Goal: Task Accomplishment & Management: Use online tool/utility

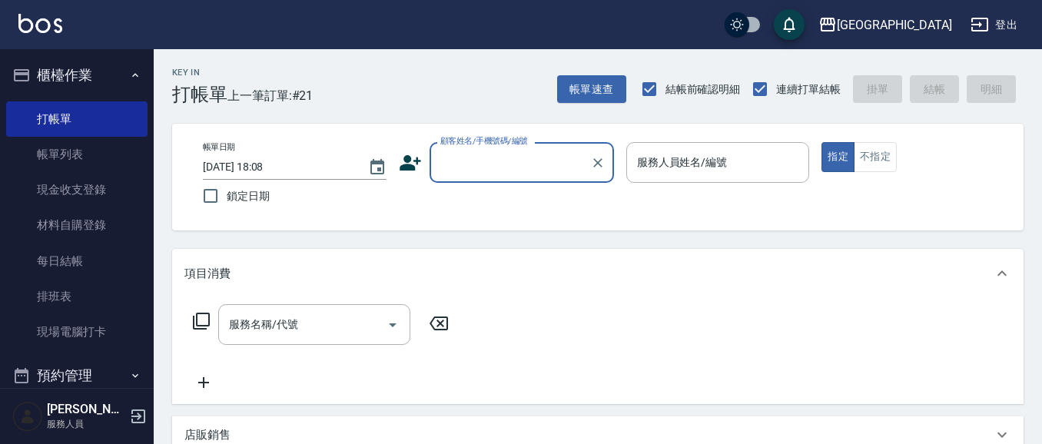
scroll to position [55, 0]
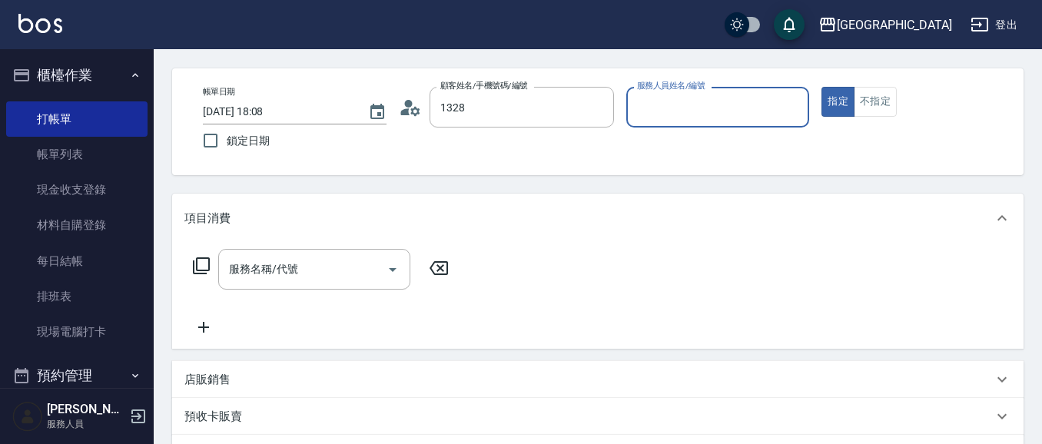
type input "[PERSON_NAME]/0922599100/1328"
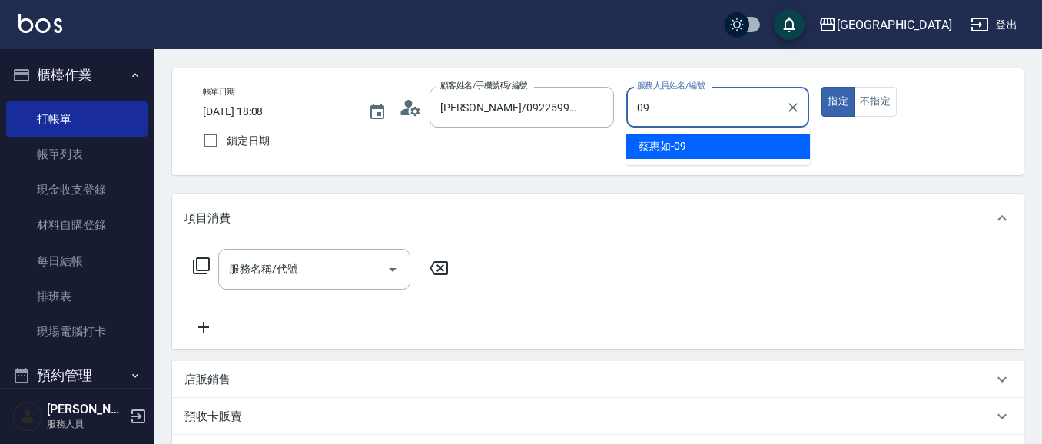
type input "[PERSON_NAME]-09"
type button "true"
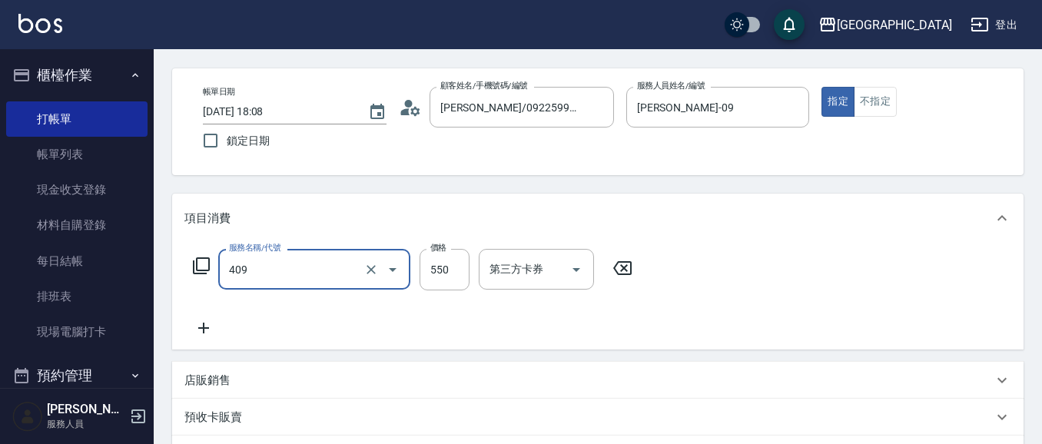
type input "剪髮(550)(409)"
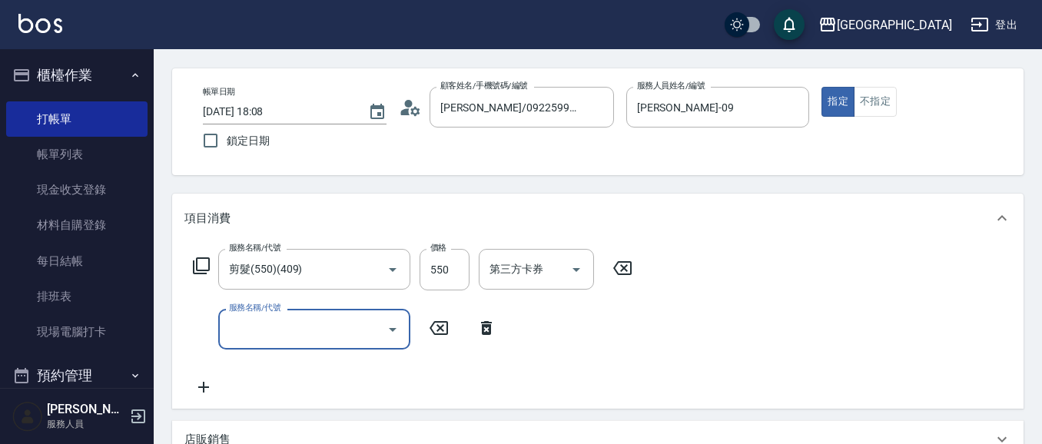
type input "[DATE] 19:42"
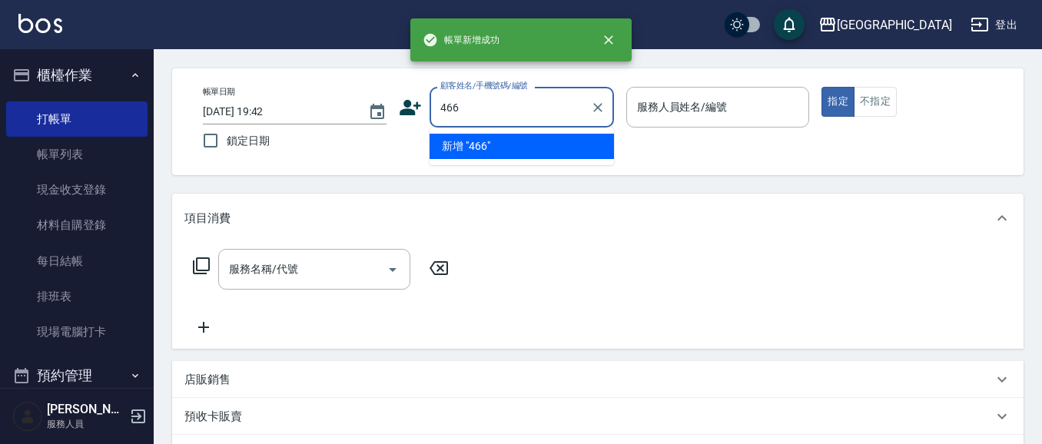
type input "466"
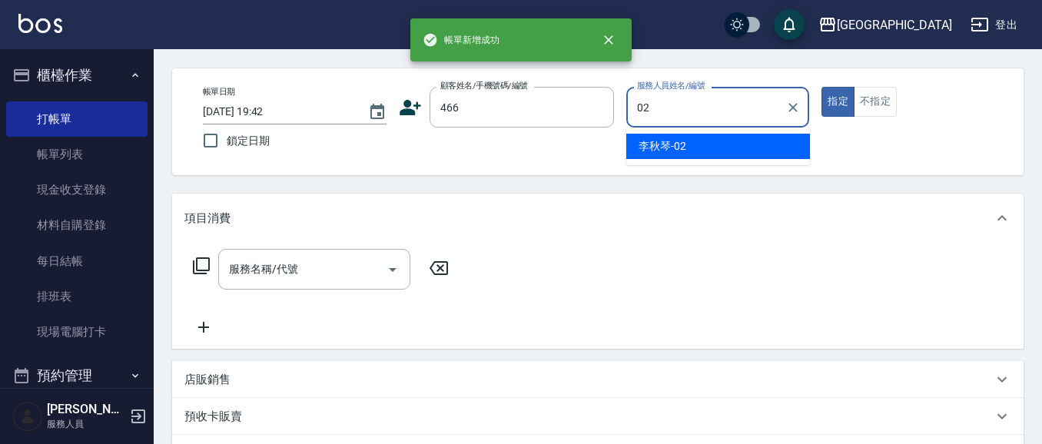
type input "0"
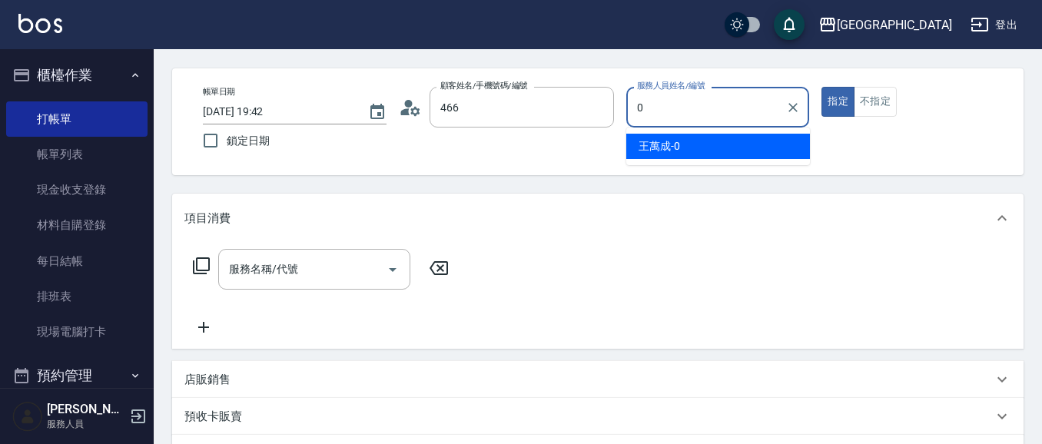
type input "[PERSON_NAME]/0939134555/466"
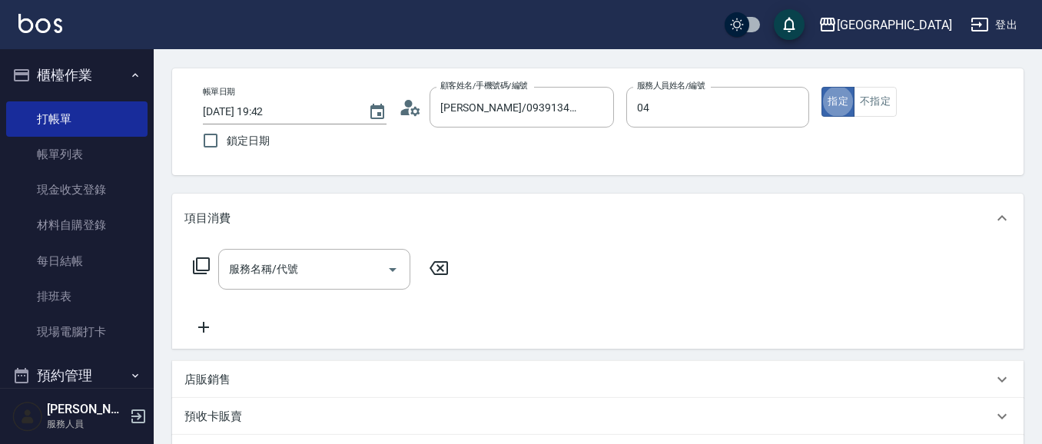
type input "[PERSON_NAME]04"
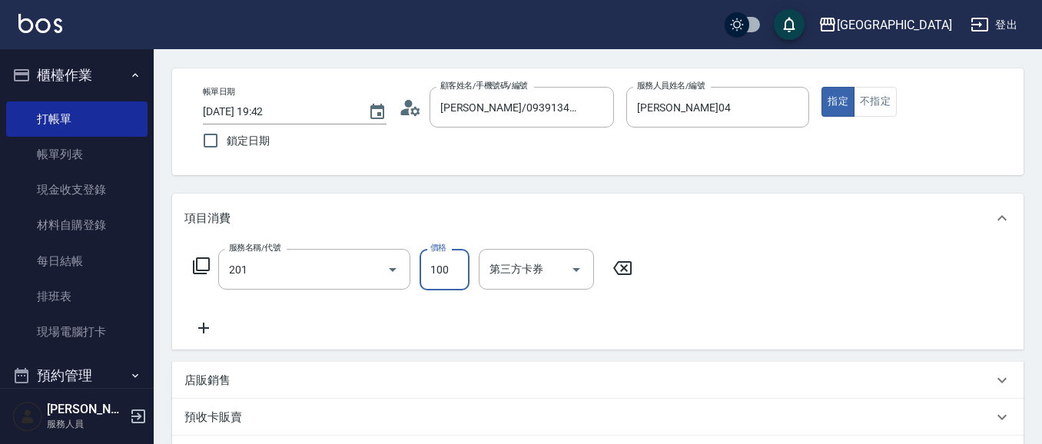
type input "洗髮[100](201)"
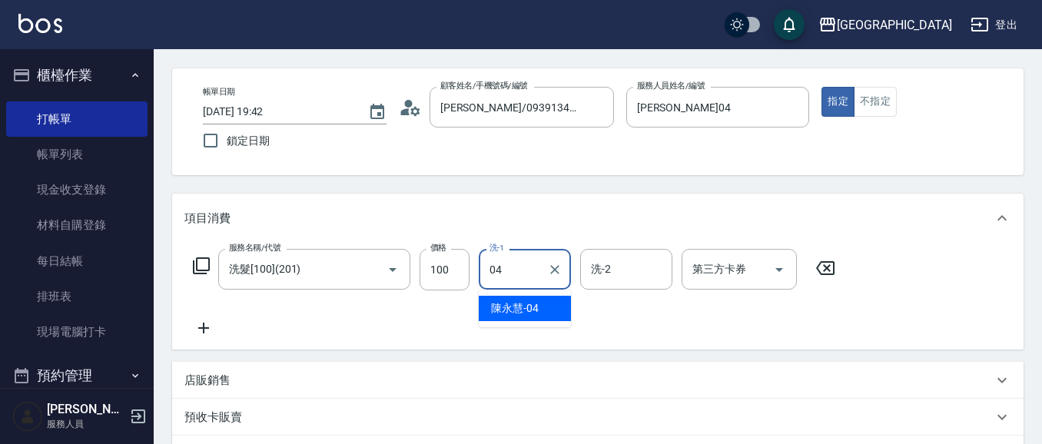
type input "[PERSON_NAME]04"
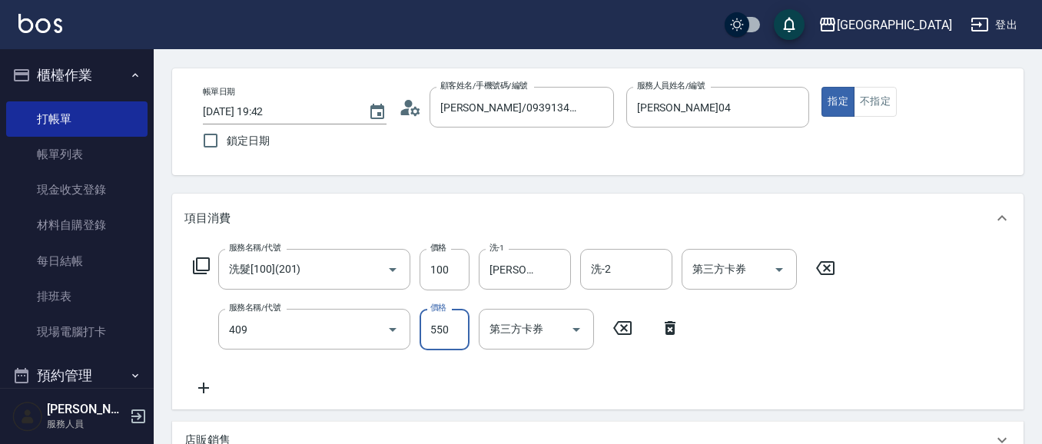
type input "剪髮(550)(409)"
type input "580"
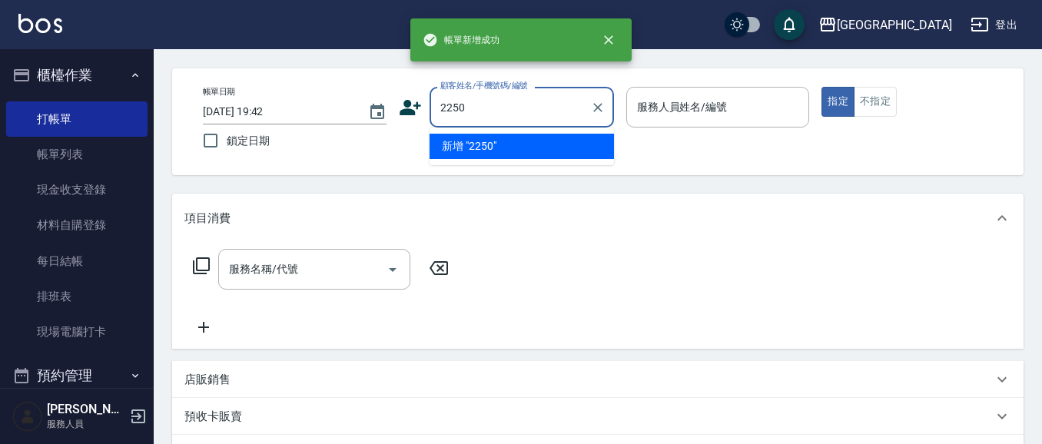
type input "2250"
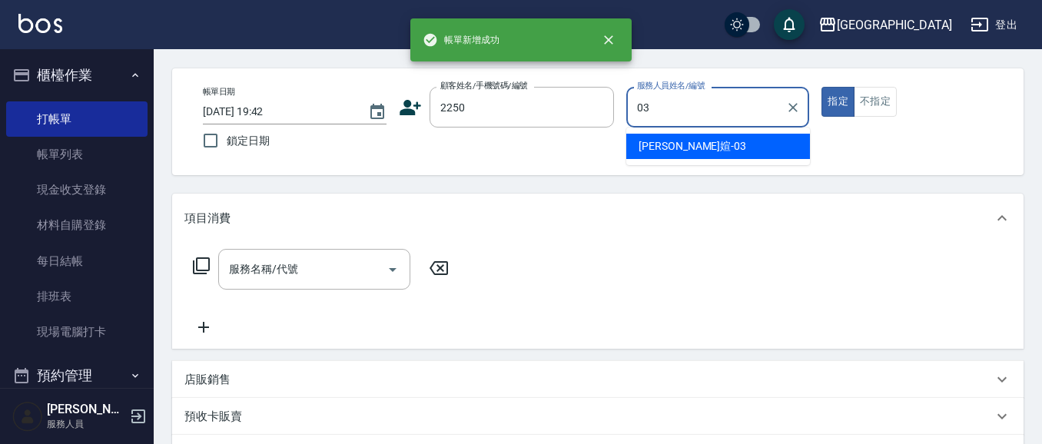
type input "[PERSON_NAME]媗-03"
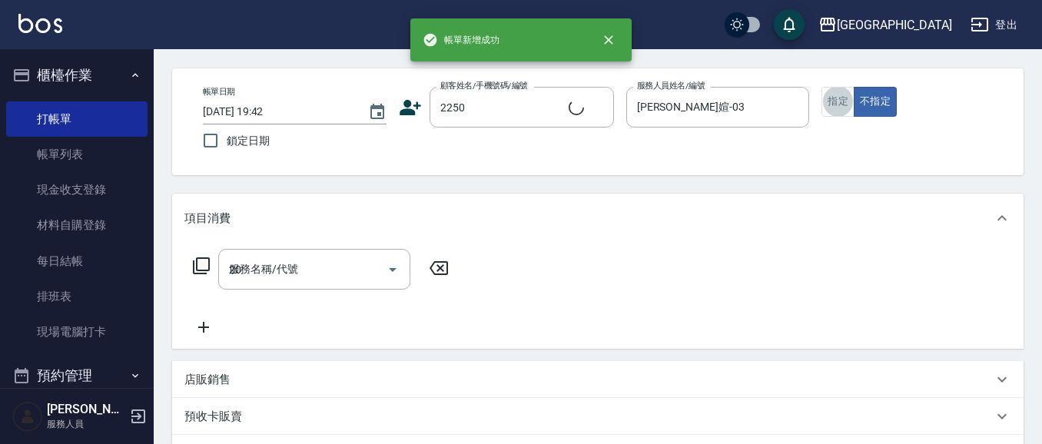
type input "202"
type input "[PERSON_NAME]媗/0911843052/2250"
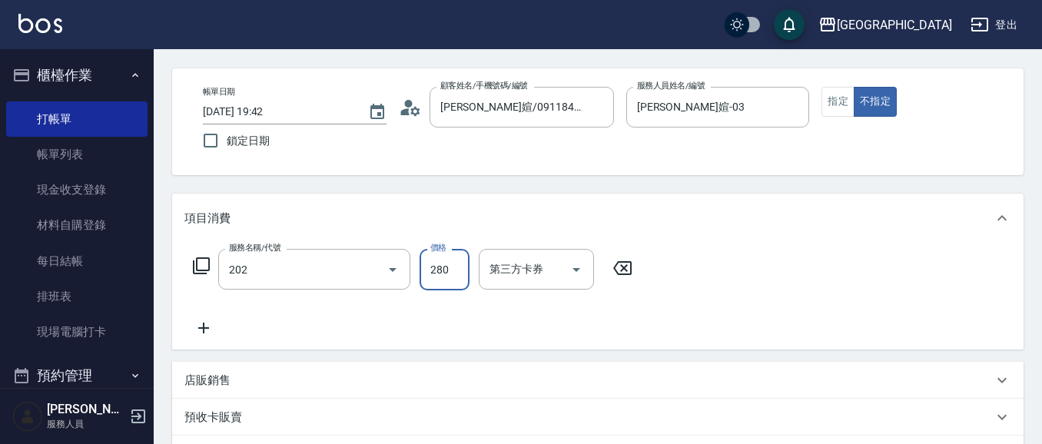
type input "洗髮[280](202)"
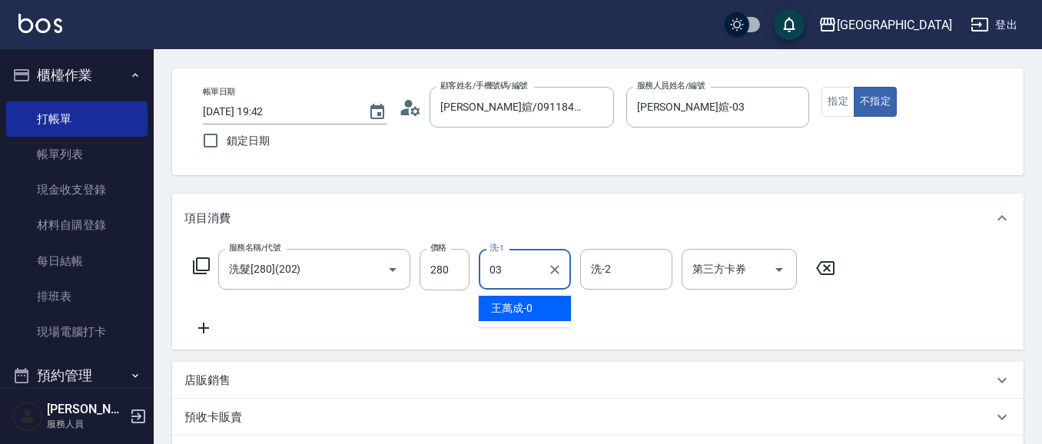
type input "[PERSON_NAME]媗-03"
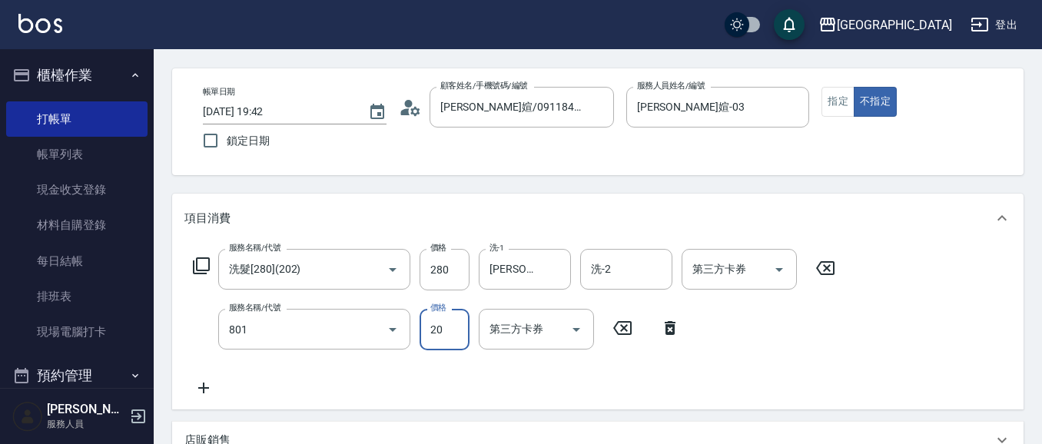
type input "潤絲(801)"
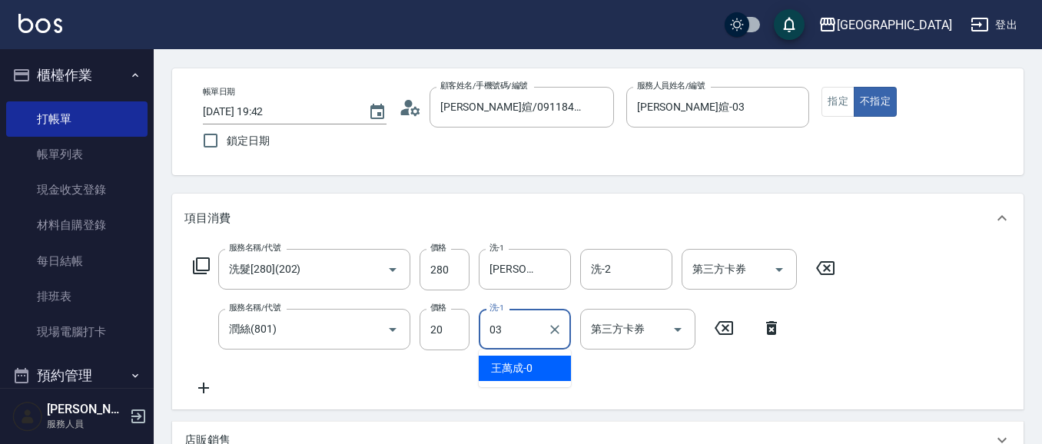
type input "[PERSON_NAME]媗-03"
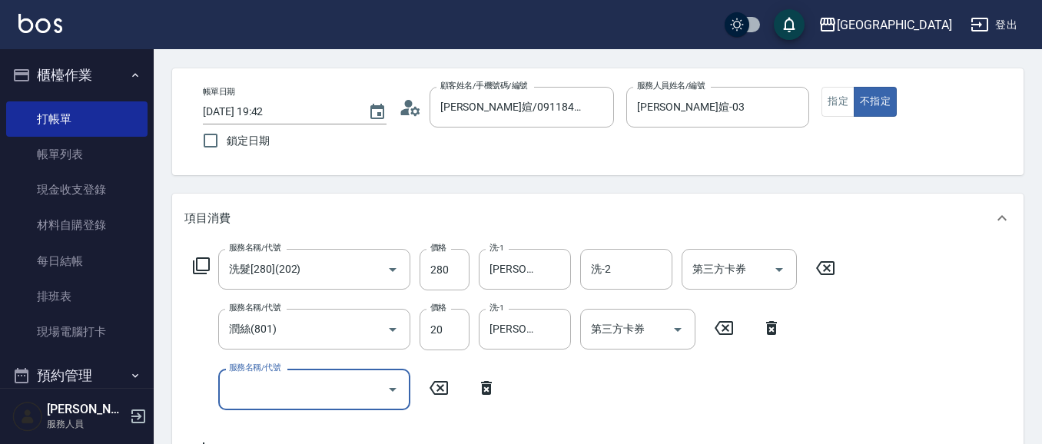
type input "[DATE] 19:43"
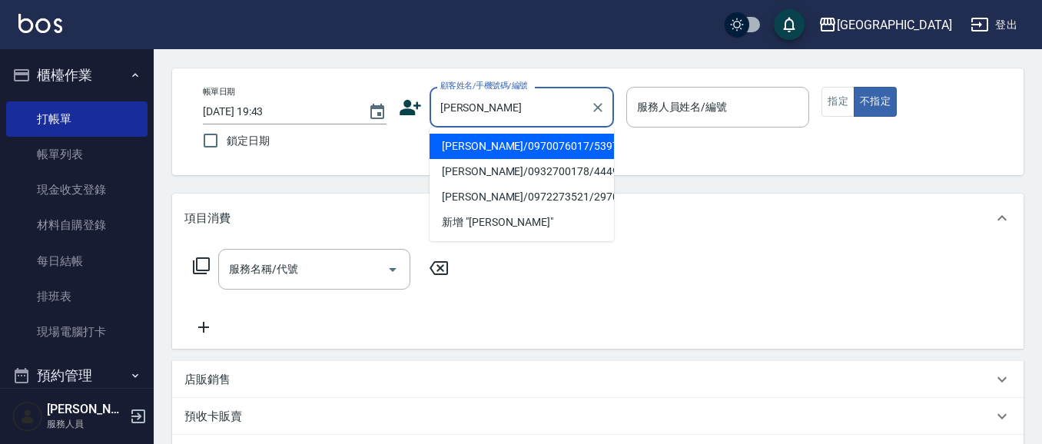
click at [588, 144] on li "[PERSON_NAME]/0970076017/5397" at bounding box center [521, 146] width 184 height 25
type input "[PERSON_NAME]/0970076017/5397"
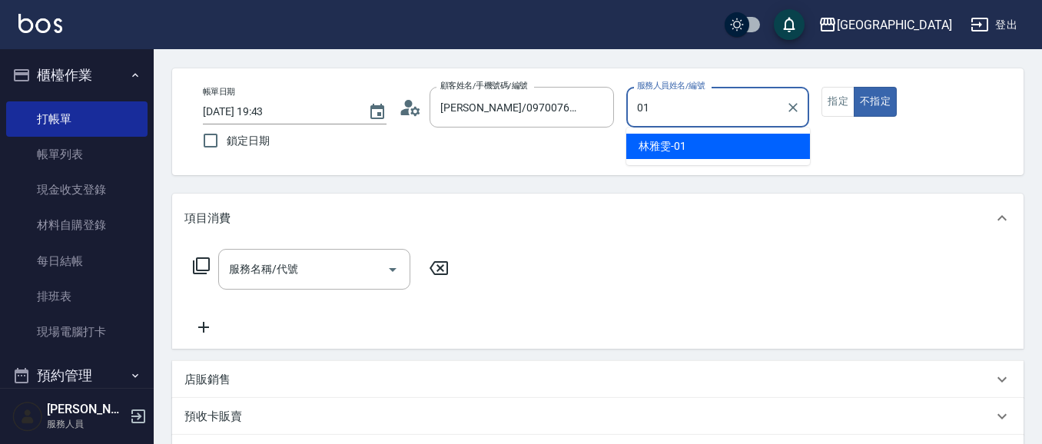
type input "[PERSON_NAME]-01"
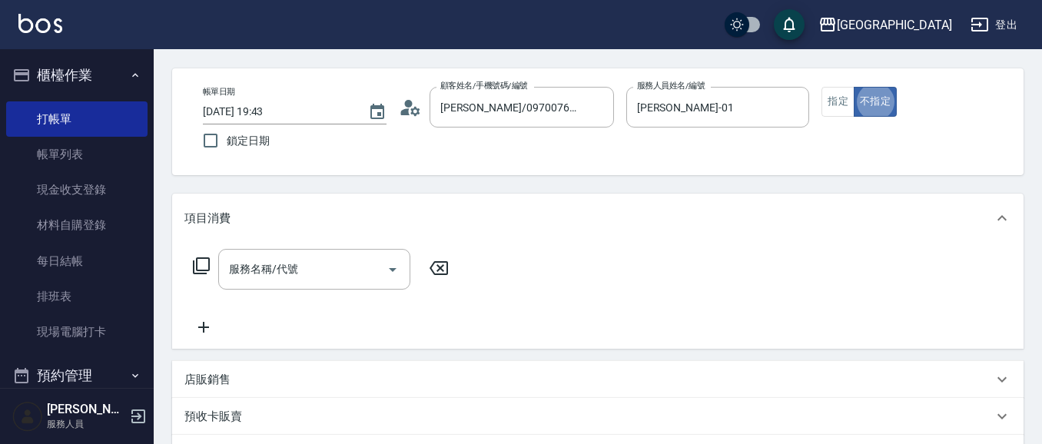
type button "false"
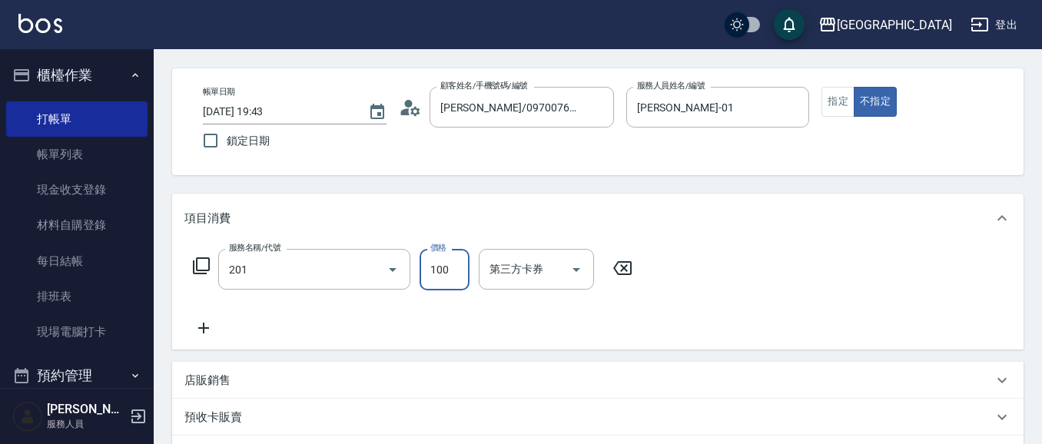
type input "洗髮[100](201)"
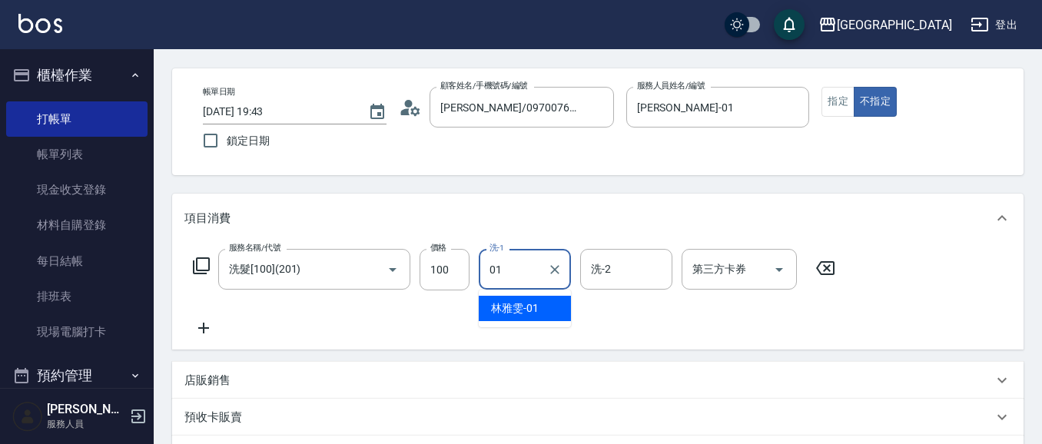
type input "[PERSON_NAME]-01"
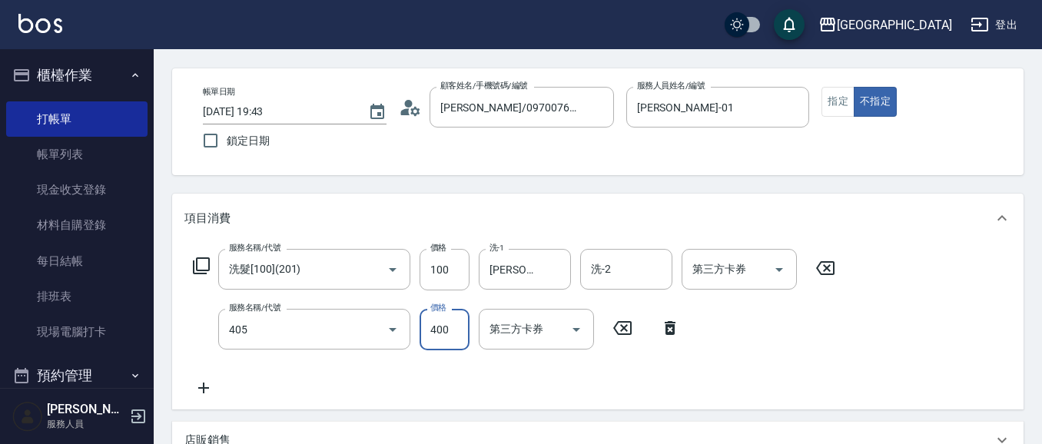
type input "剪髮(400)(405)"
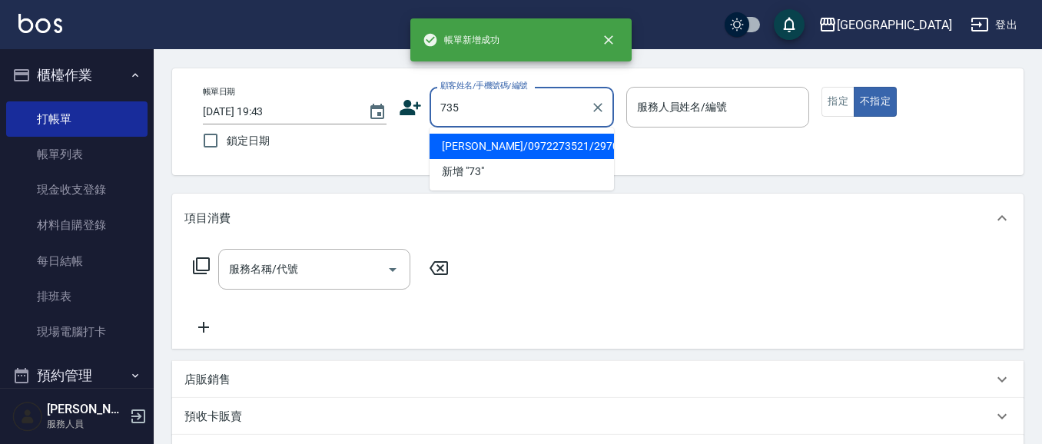
type input "735"
type input "0"
type input "[PERSON_NAME]/0972273521/2970"
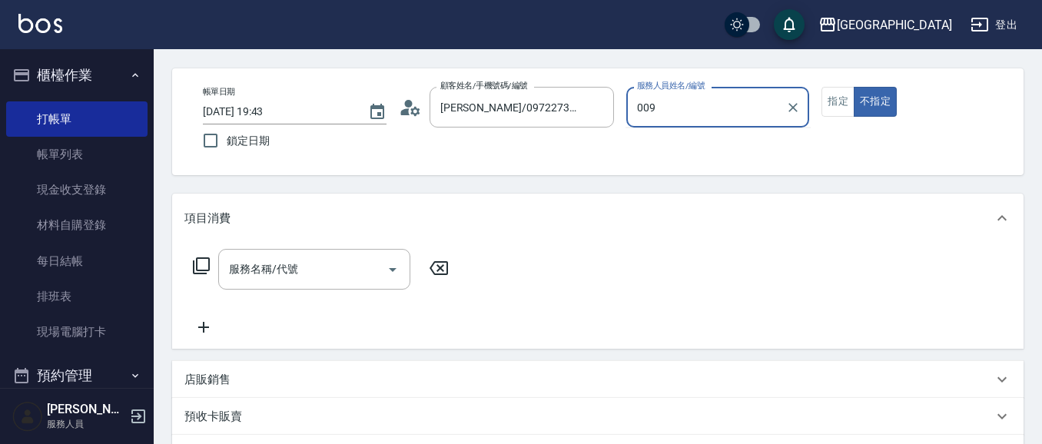
type input "00"
type input "[PERSON_NAME]/ 0958338986/735"
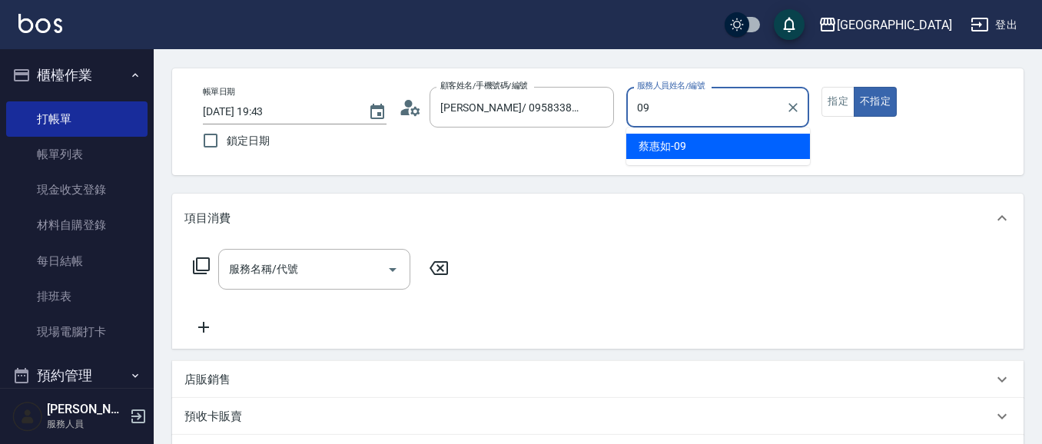
type input "[PERSON_NAME]-09"
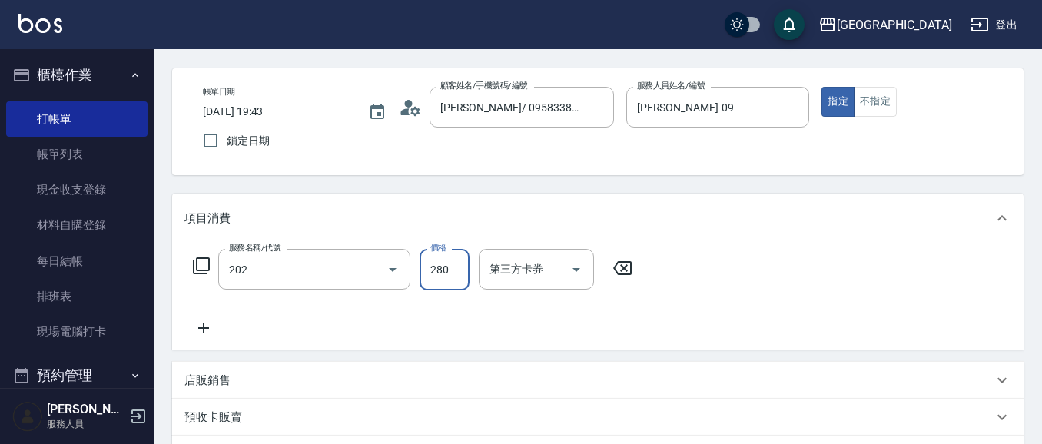
type input "洗髮[280](202)"
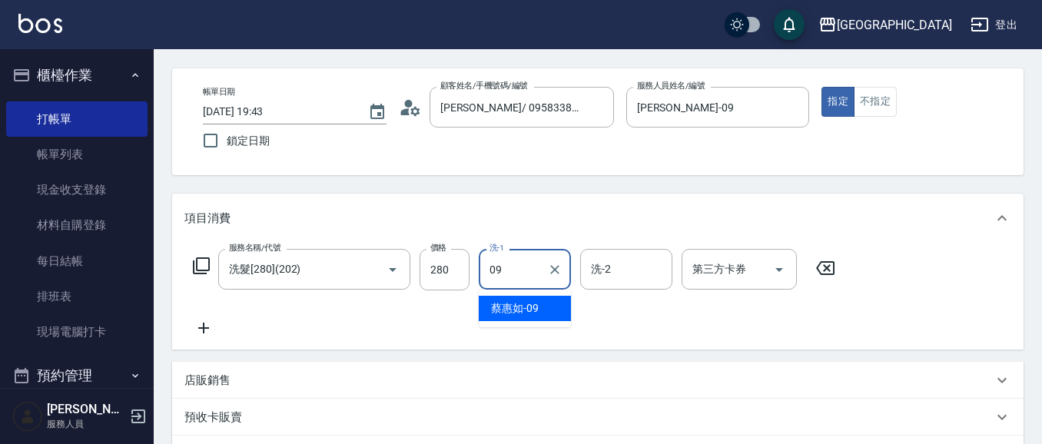
type input "[PERSON_NAME]-09"
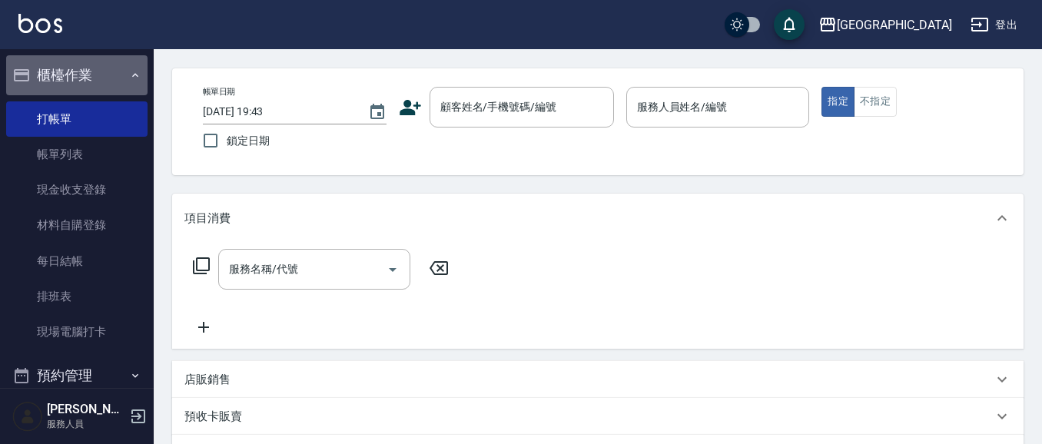
click at [81, 68] on button "櫃檯作業" at bounding box center [76, 75] width 141 height 40
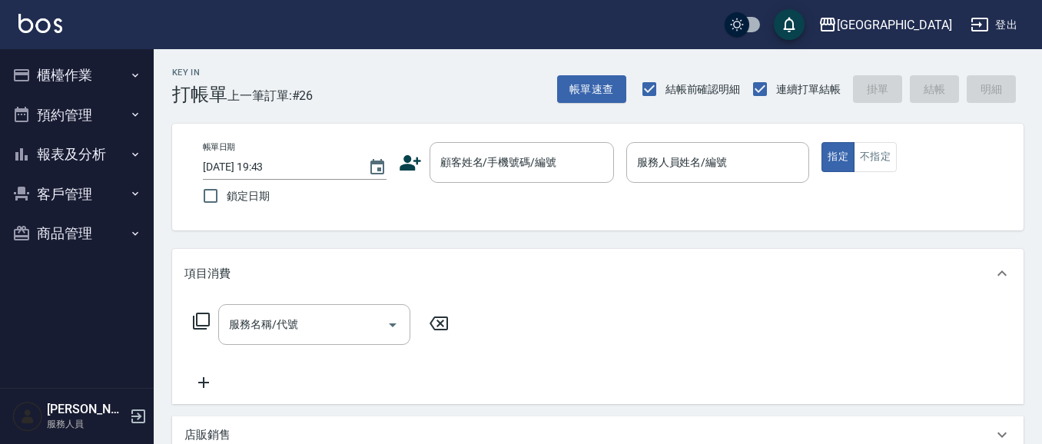
scroll to position [0, 0]
click at [597, 84] on button "帳單速查" at bounding box center [591, 89] width 69 height 28
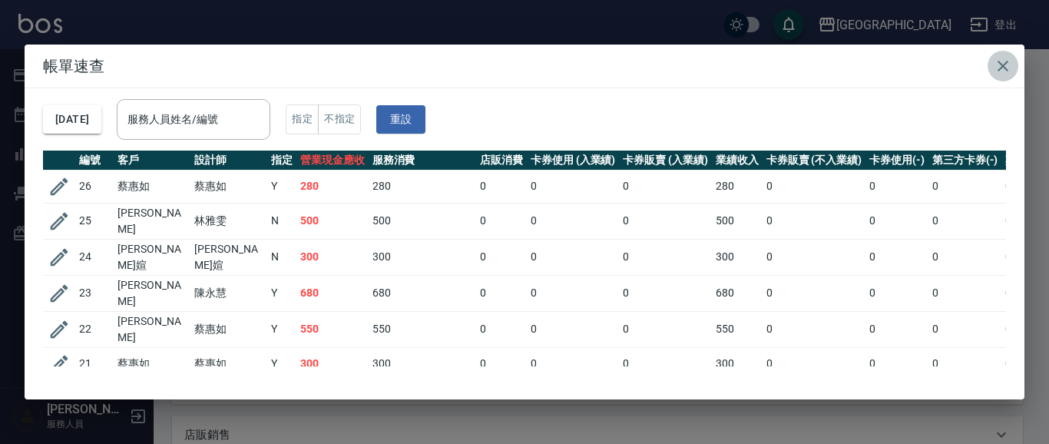
click at [1000, 61] on icon "button" at bounding box center [1003, 66] width 18 height 18
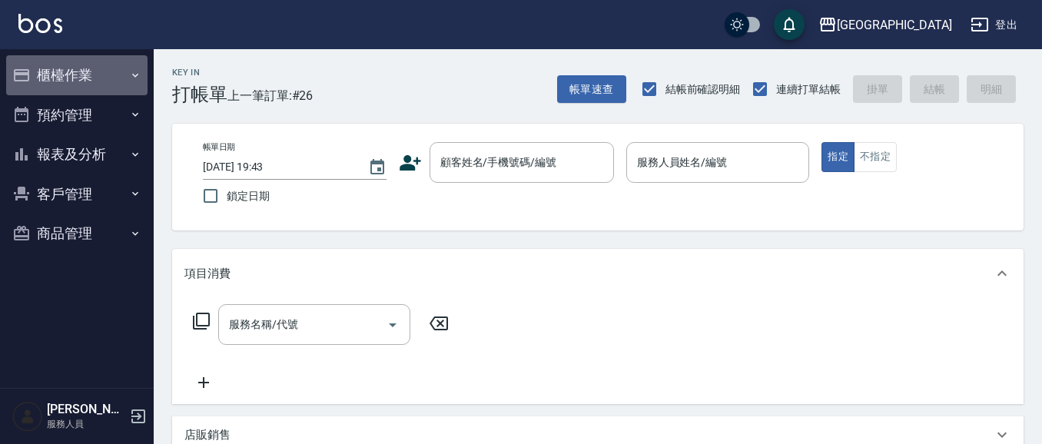
click at [68, 71] on button "櫃檯作業" at bounding box center [76, 75] width 141 height 40
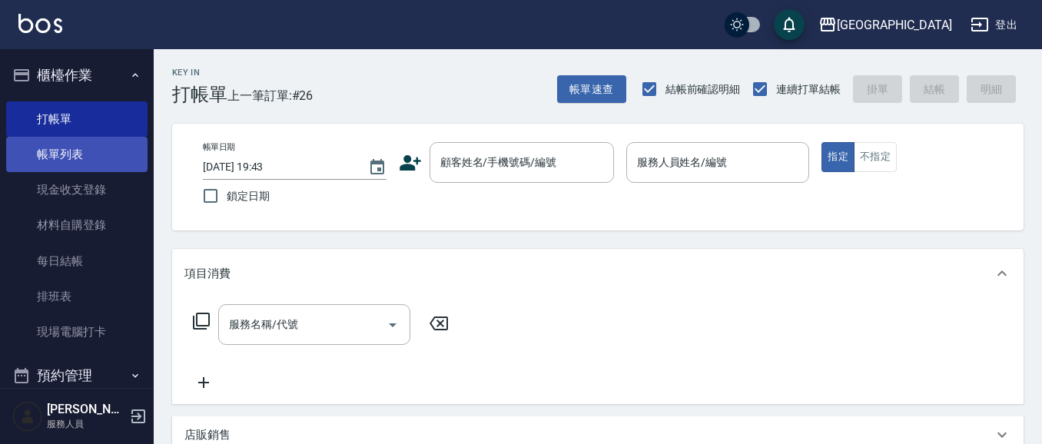
click at [81, 159] on link "帳單列表" at bounding box center [76, 154] width 141 height 35
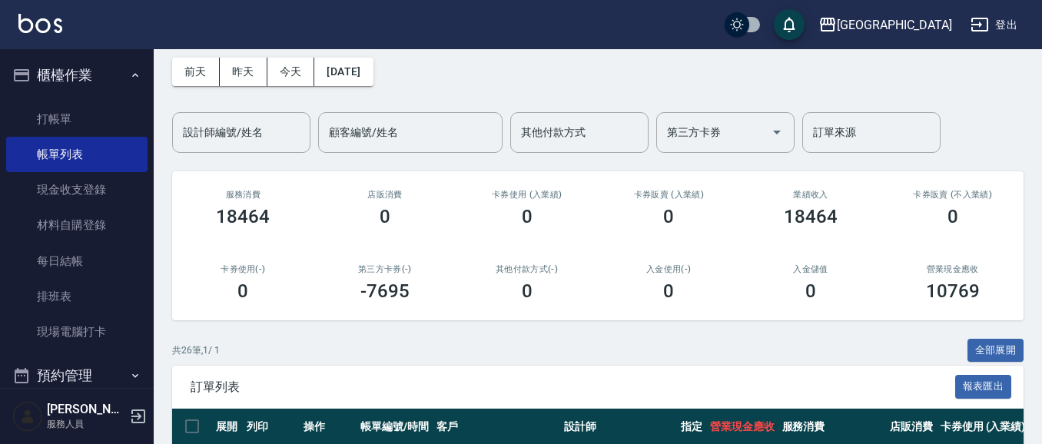
scroll to position [66, 0]
click at [39, 80] on button "櫃檯作業" at bounding box center [76, 75] width 141 height 40
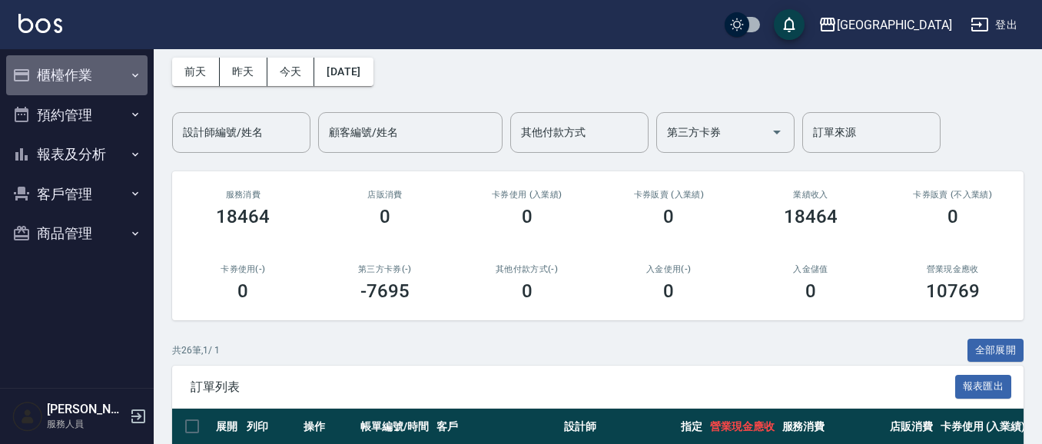
click at [89, 75] on button "櫃檯作業" at bounding box center [76, 75] width 141 height 40
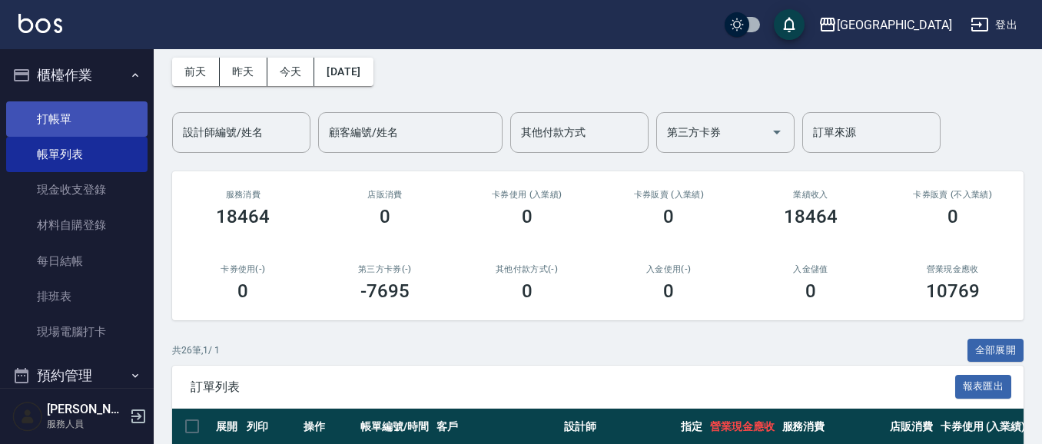
click at [81, 119] on link "打帳單" at bounding box center [76, 118] width 141 height 35
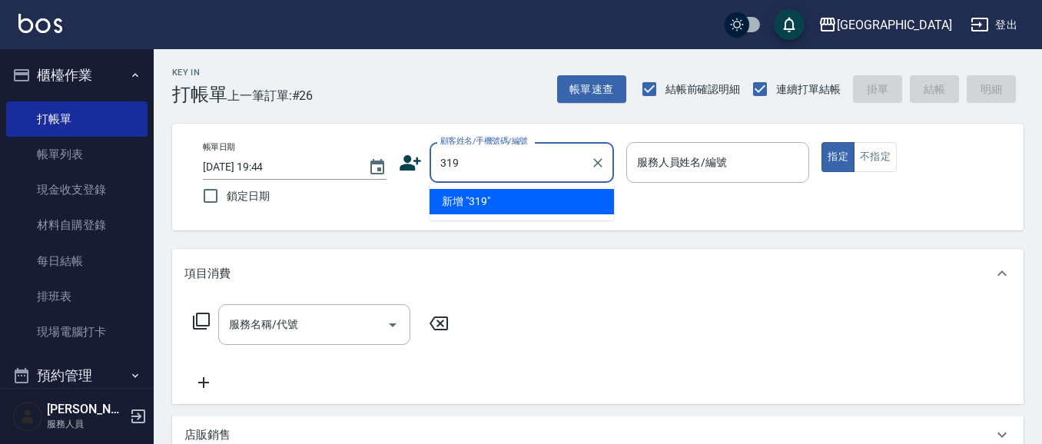
type input "319"
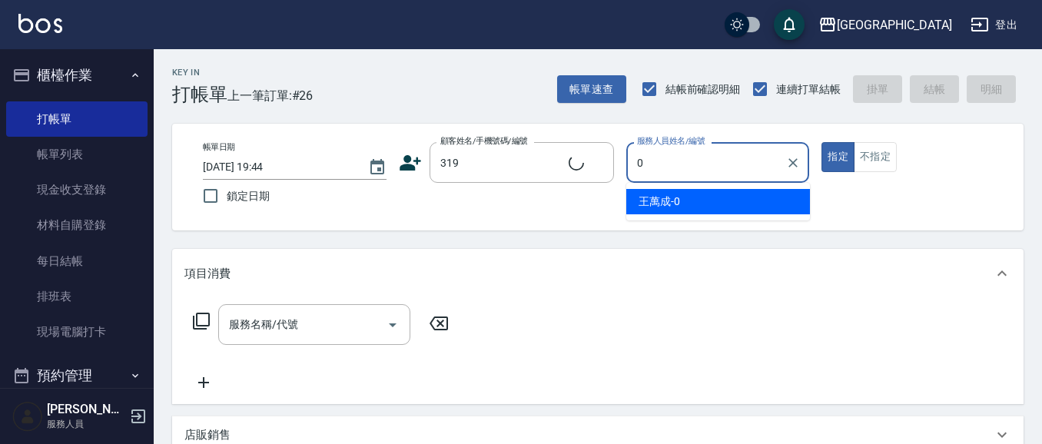
type input "01"
type input "[PERSON_NAME]/0319/319"
type input "[PERSON_NAME]媗-03"
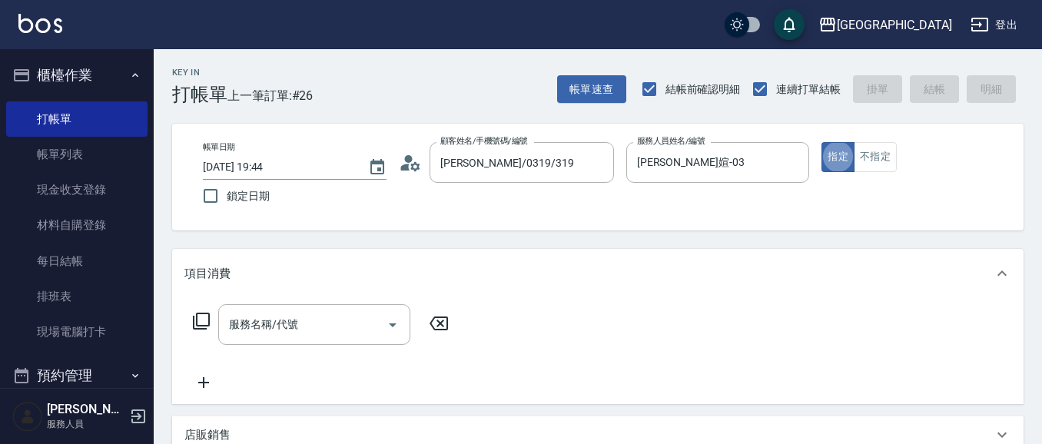
type button "true"
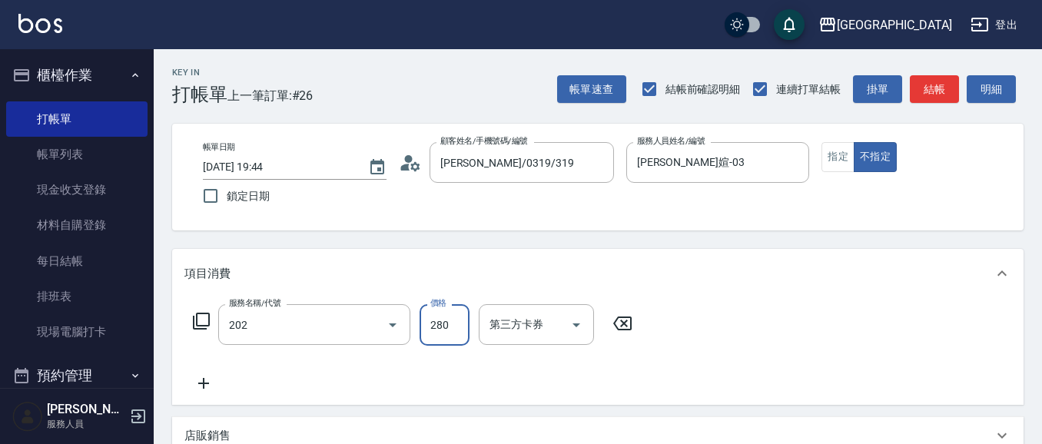
type input "洗髮[280](202)"
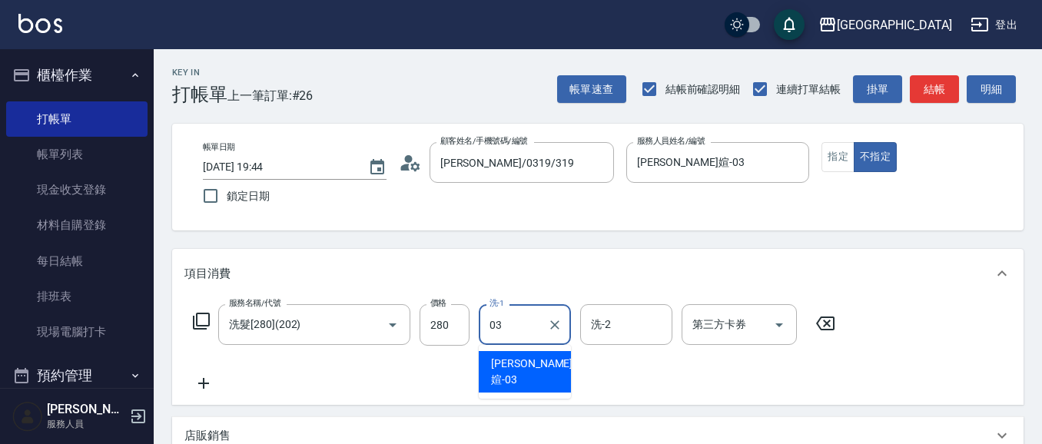
type input "[PERSON_NAME]媗-03"
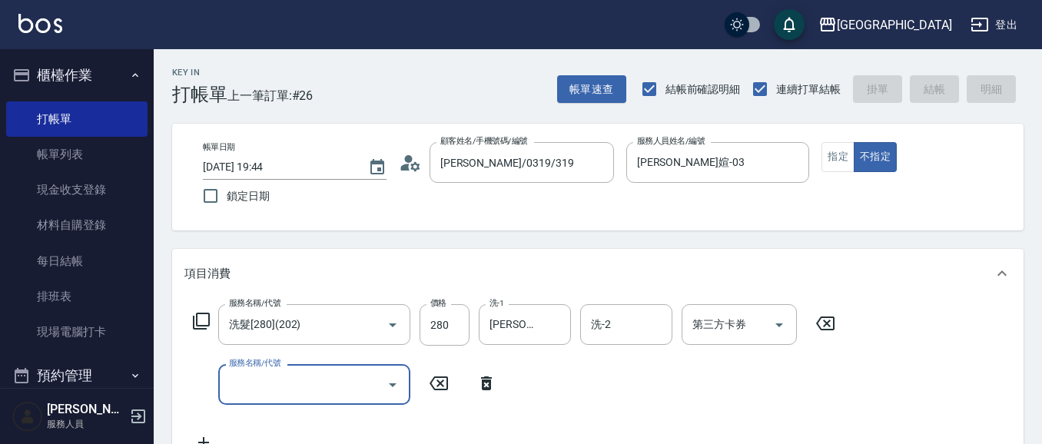
type input "[DATE] 20:11"
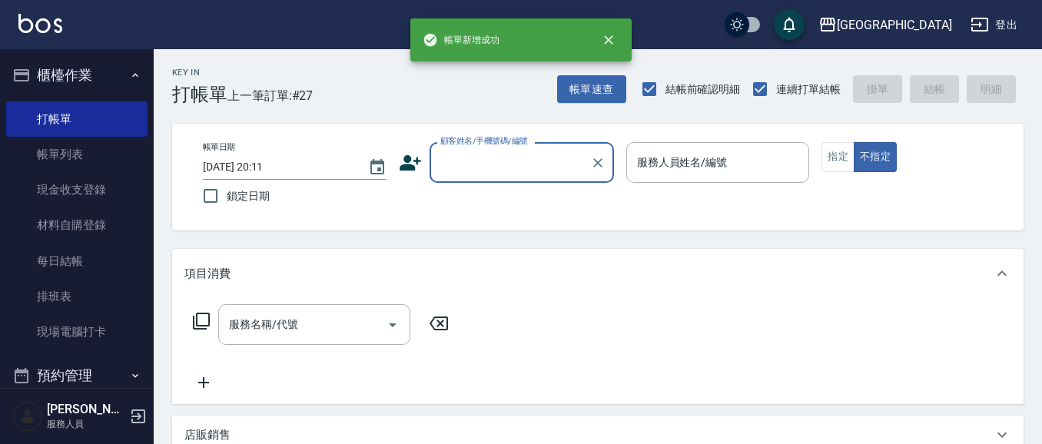
click at [91, 75] on button "櫃檯作業" at bounding box center [76, 75] width 141 height 40
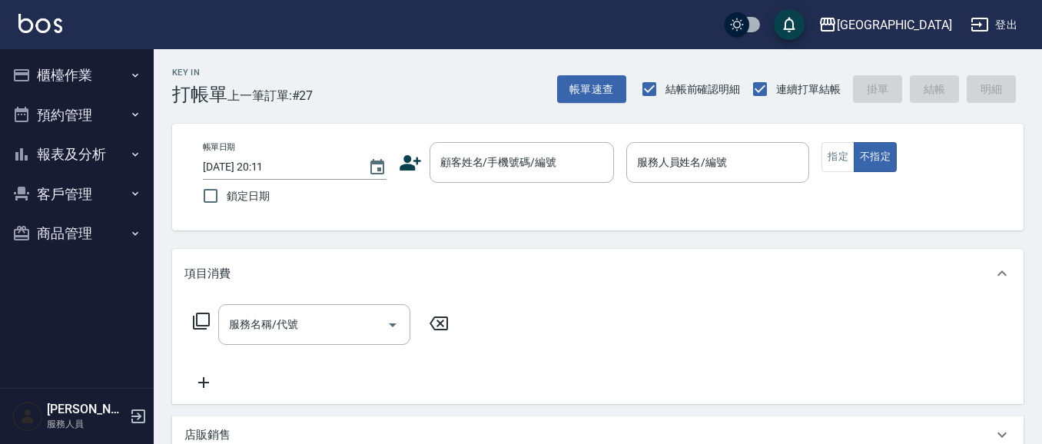
click at [62, 158] on button "報表及分析" at bounding box center [76, 154] width 141 height 40
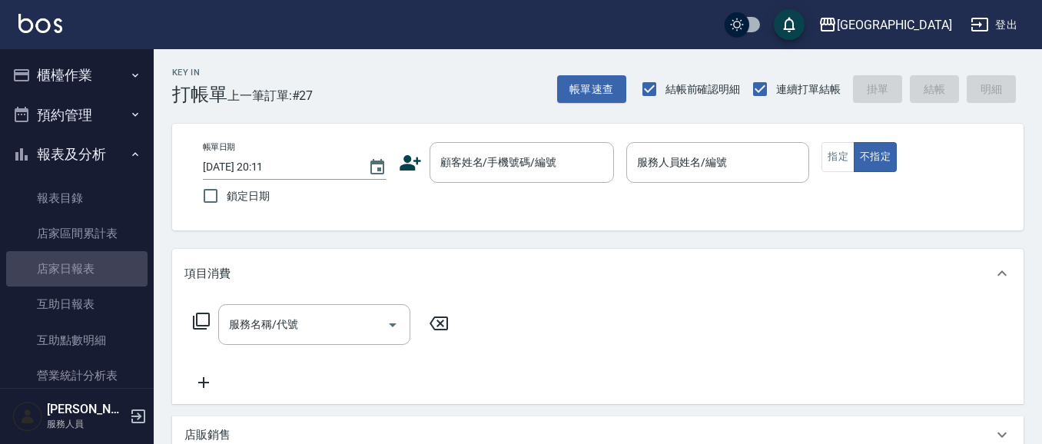
drag, startPoint x: 100, startPoint y: 262, endPoint x: 151, endPoint y: 249, distance: 52.3
click at [100, 261] on link "店家日報表" at bounding box center [76, 268] width 141 height 35
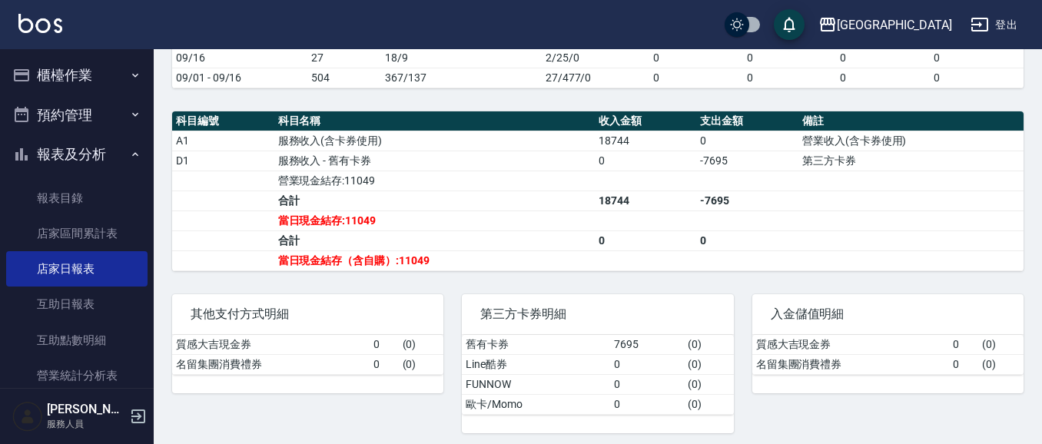
scroll to position [465, 0]
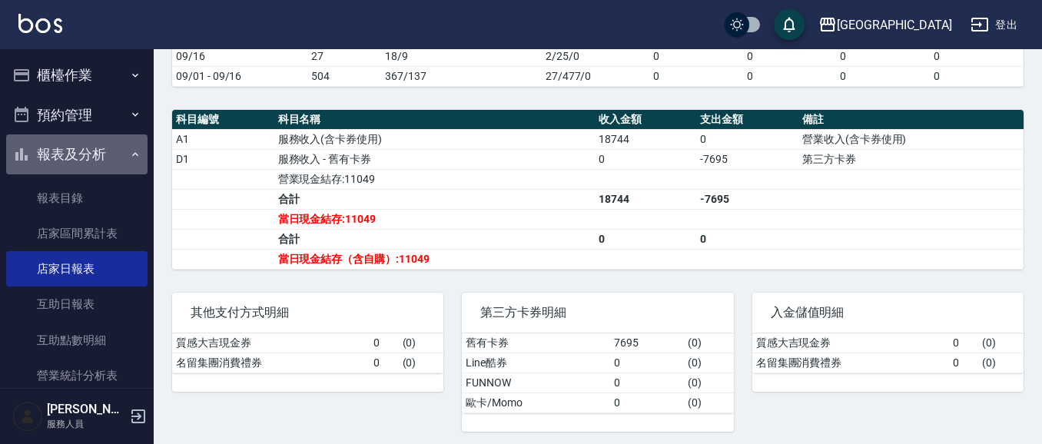
click at [88, 156] on button "報表及分析" at bounding box center [76, 154] width 141 height 40
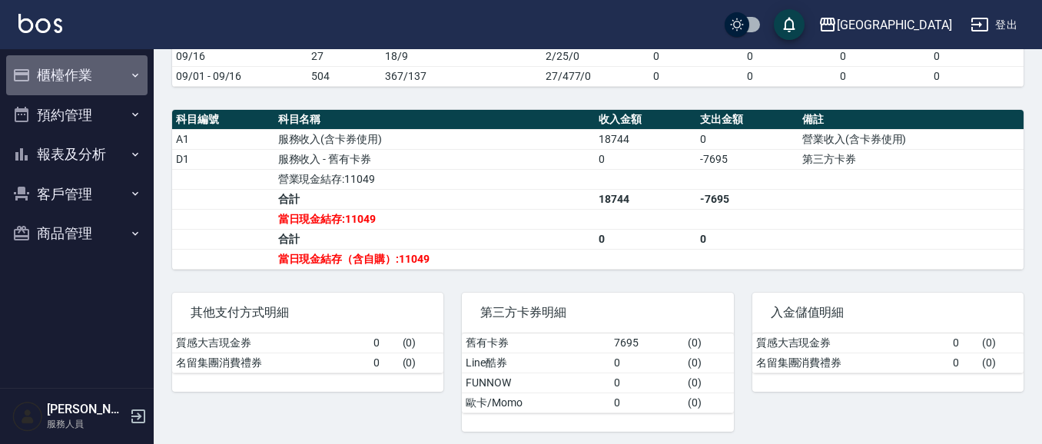
click at [73, 81] on button "櫃檯作業" at bounding box center [76, 75] width 141 height 40
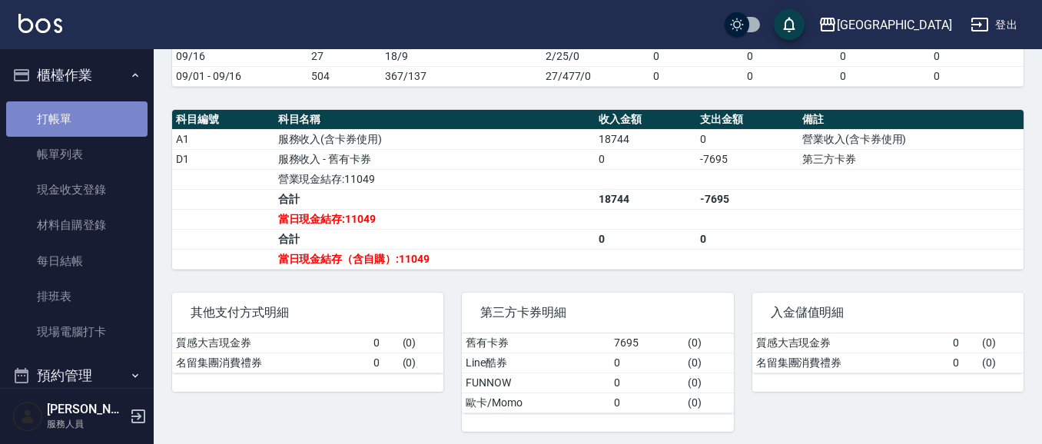
drag, startPoint x: 81, startPoint y: 116, endPoint x: 114, endPoint y: 114, distance: 33.1
click at [81, 115] on link "打帳單" at bounding box center [76, 118] width 141 height 35
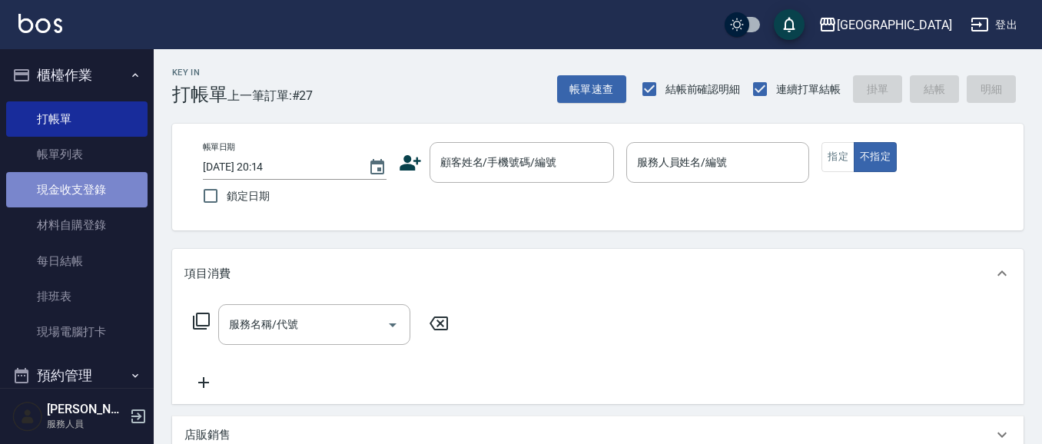
click at [86, 186] on link "現金收支登錄" at bounding box center [76, 189] width 141 height 35
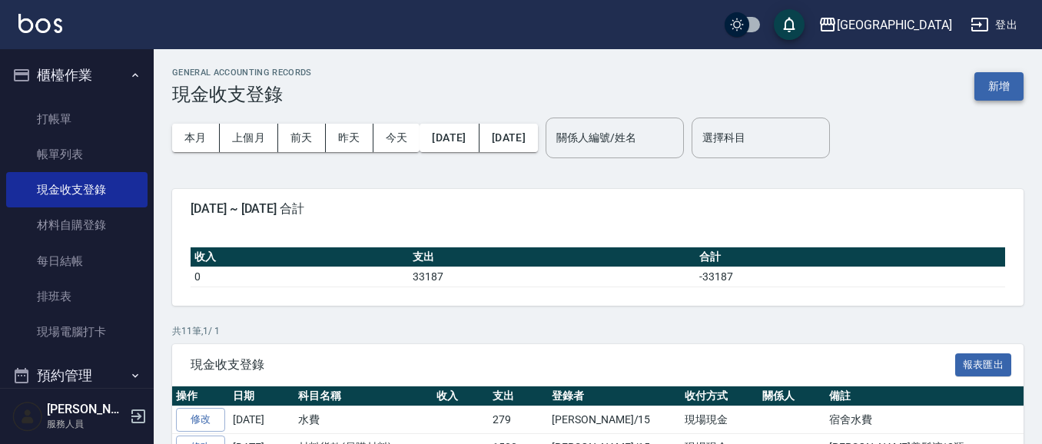
click at [1000, 93] on button "新增" at bounding box center [998, 86] width 49 height 28
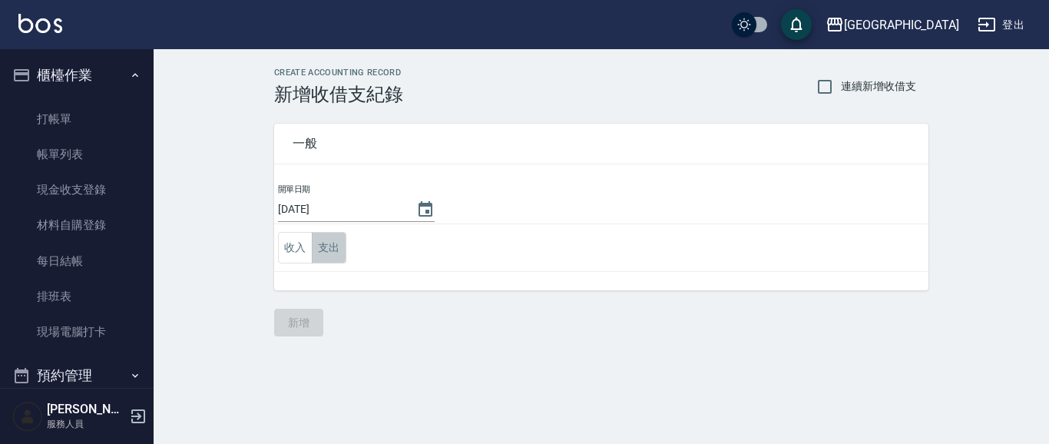
click at [328, 249] on button "支出" at bounding box center [329, 247] width 35 height 31
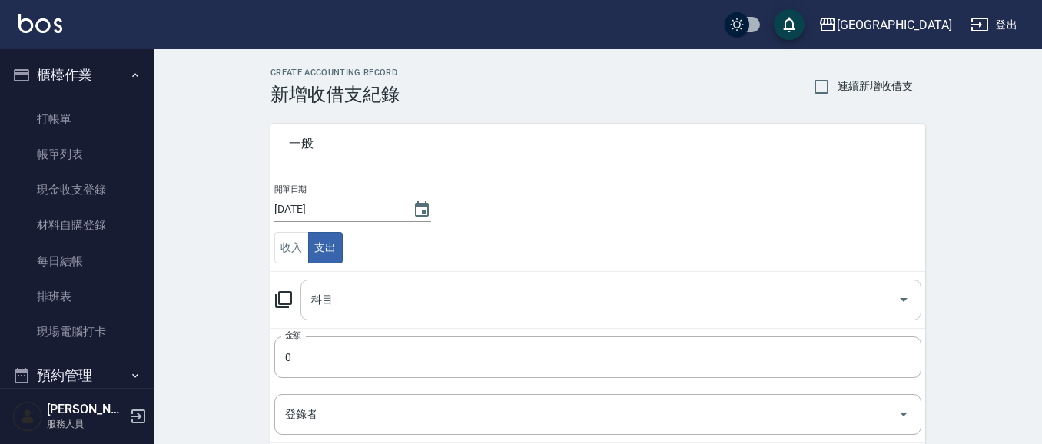
click at [338, 300] on input "科目" at bounding box center [599, 299] width 584 height 27
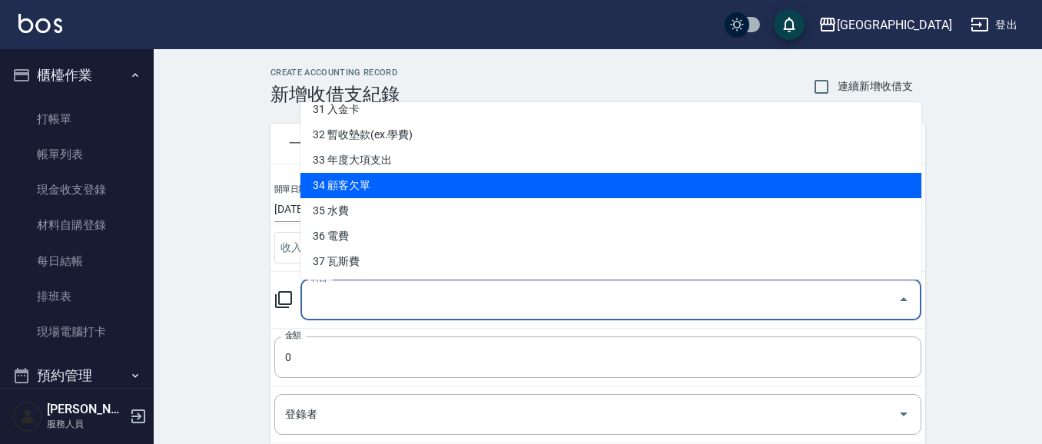
scroll to position [798, 0]
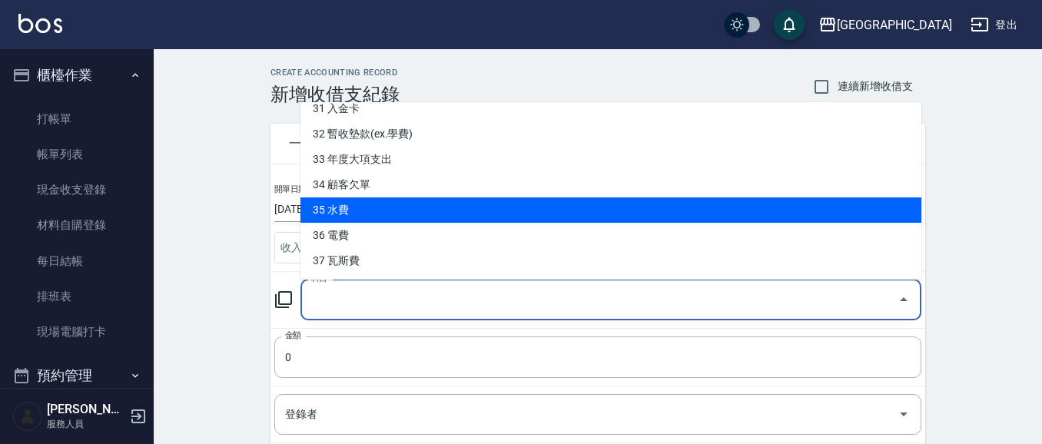
click at [349, 208] on li "35 水費" at bounding box center [610, 209] width 621 height 25
type input "35 水費"
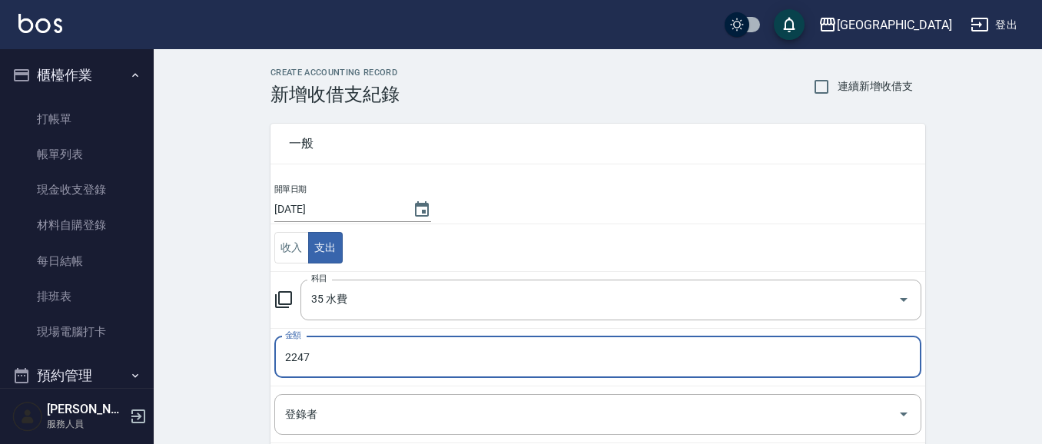
type input "2247"
click at [304, 416] on div "登錄者 登錄者" at bounding box center [597, 414] width 647 height 41
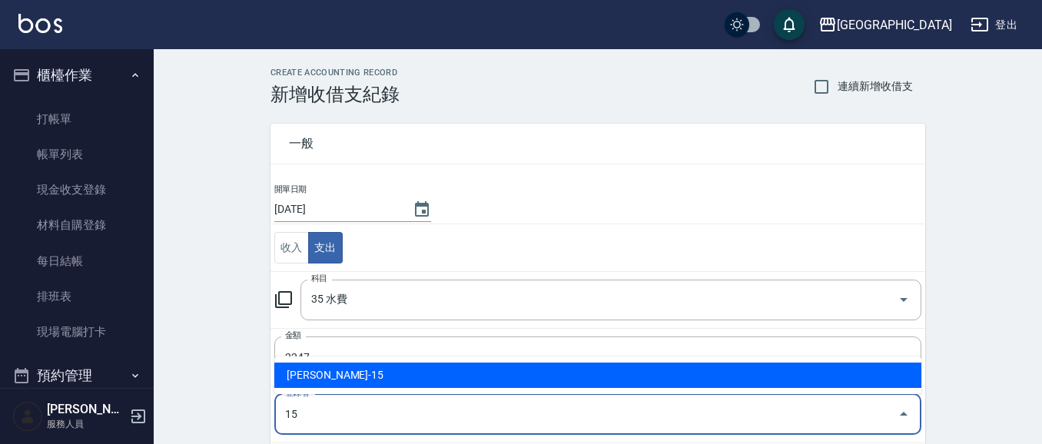
click at [418, 382] on li "[PERSON_NAME]-15" at bounding box center [597, 375] width 647 height 25
type input "[PERSON_NAME]-15"
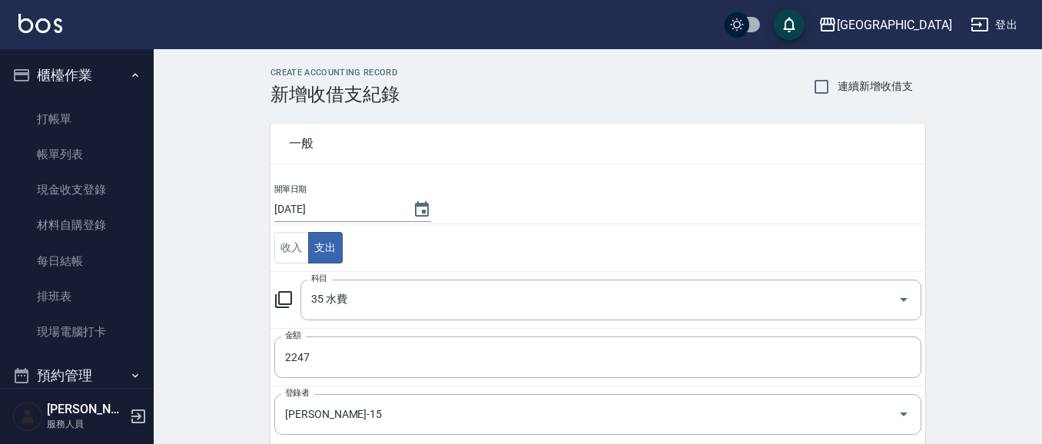
scroll to position [234, 0]
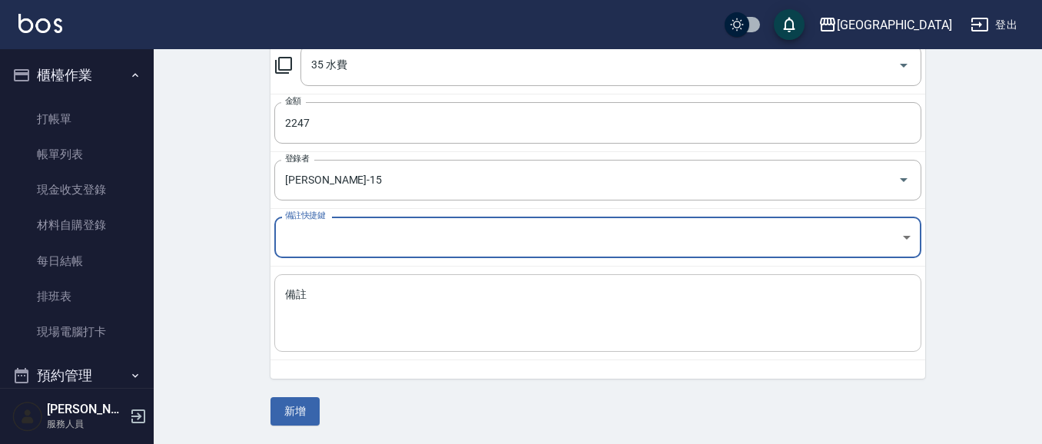
click at [369, 293] on textarea "備註" at bounding box center [597, 313] width 625 height 52
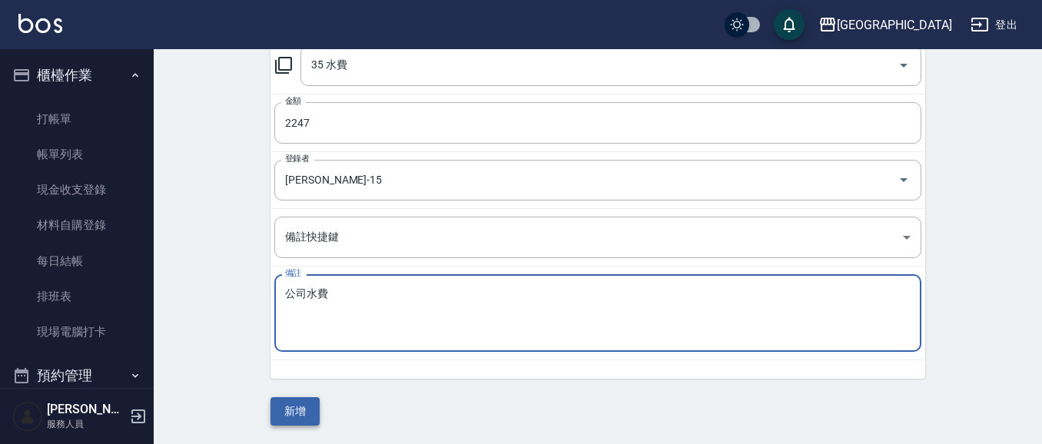
type textarea "公司水費"
click at [298, 422] on button "新增" at bounding box center [294, 411] width 49 height 28
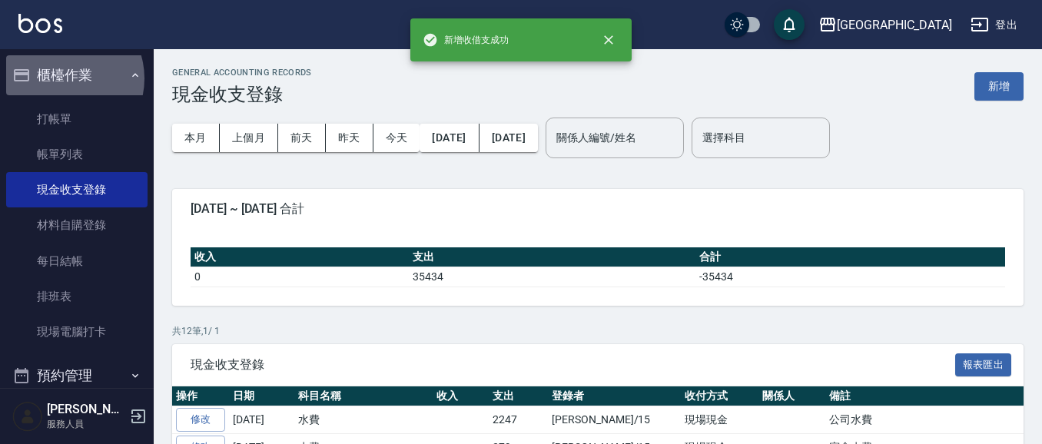
click at [64, 78] on button "櫃檯作業" at bounding box center [76, 75] width 141 height 40
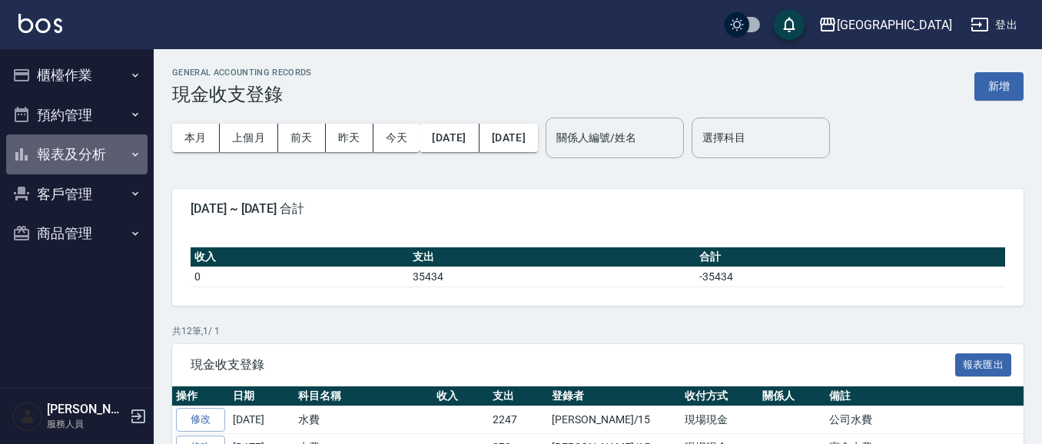
click at [78, 151] on button "報表及分析" at bounding box center [76, 154] width 141 height 40
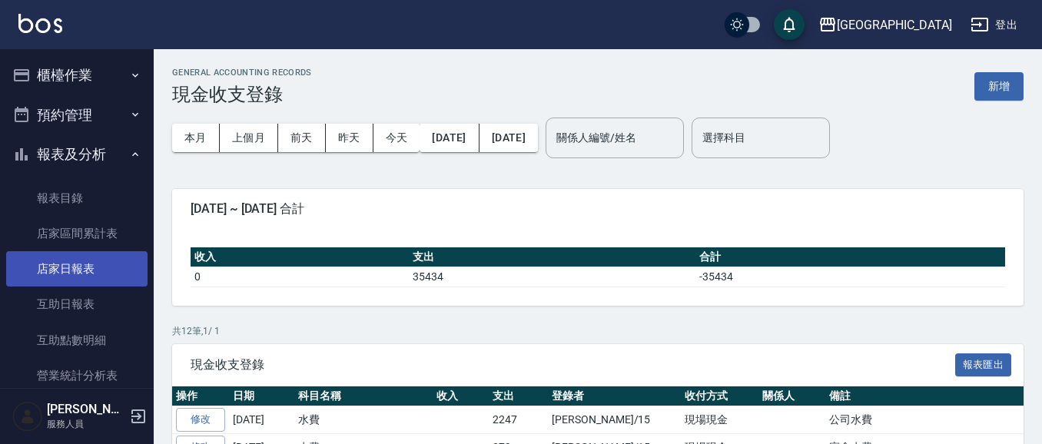
click at [90, 270] on link "店家日報表" at bounding box center [76, 268] width 141 height 35
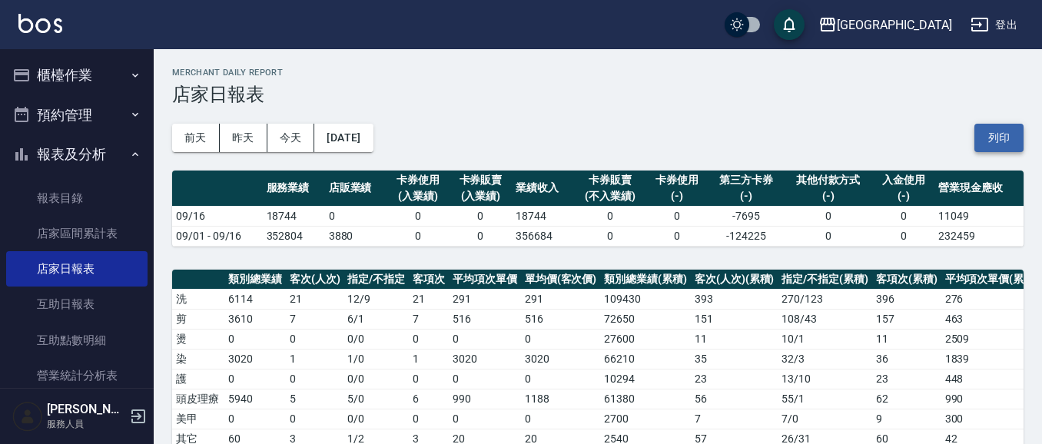
click at [1002, 131] on button "列印" at bounding box center [998, 138] width 49 height 28
click at [74, 156] on button "報表及分析" at bounding box center [76, 154] width 141 height 40
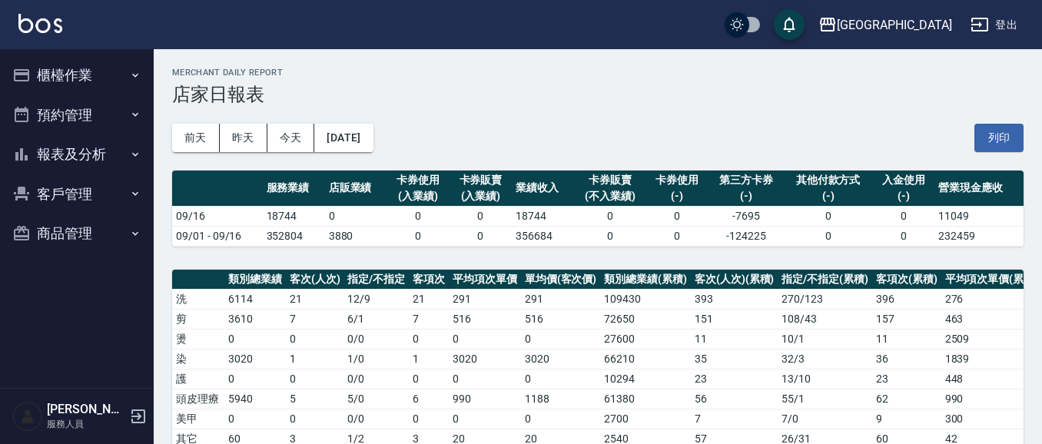
click at [74, 156] on button "報表及分析" at bounding box center [76, 154] width 141 height 40
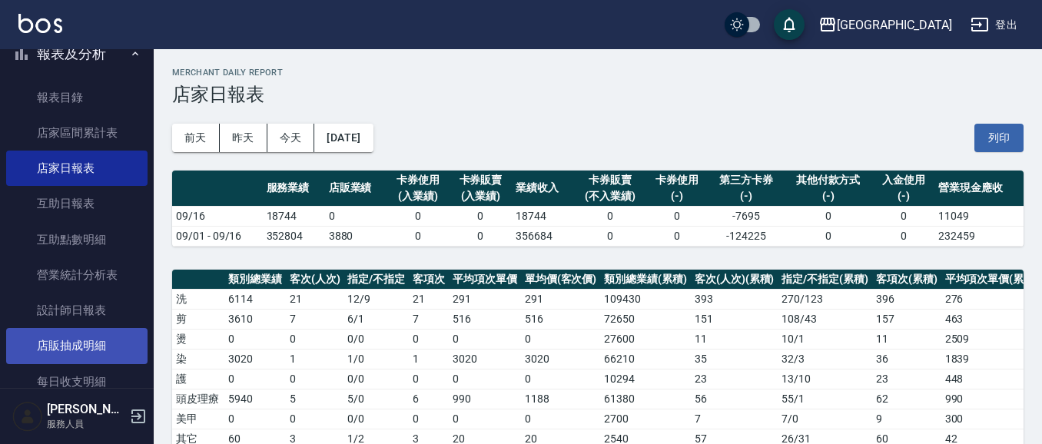
scroll to position [101, 0]
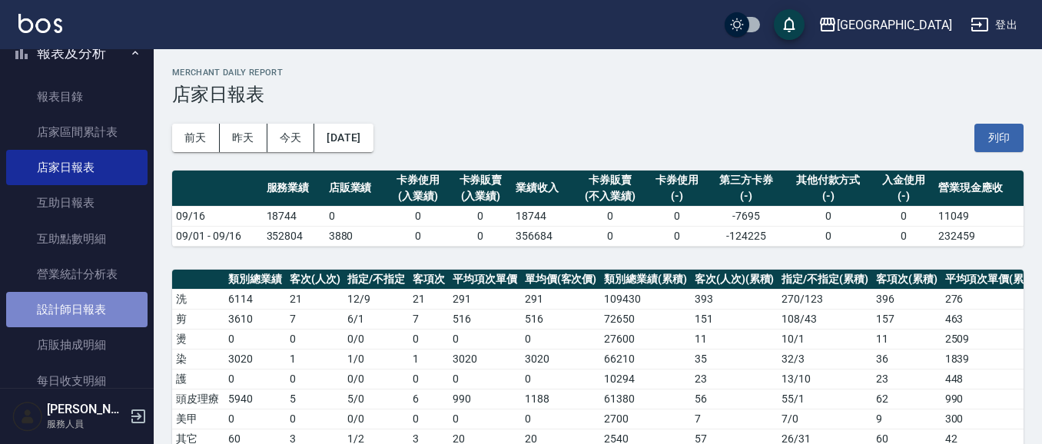
click at [83, 309] on link "設計師日報表" at bounding box center [76, 309] width 141 height 35
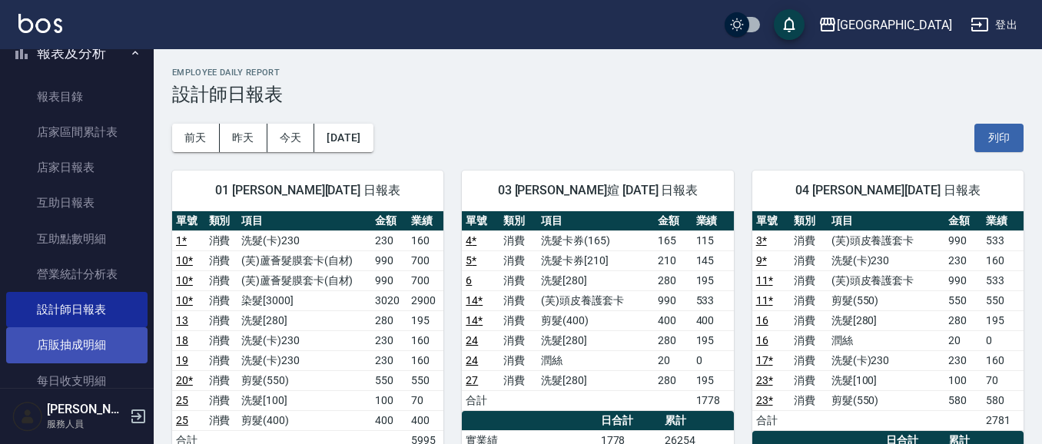
drag, startPoint x: 1001, startPoint y: 136, endPoint x: 102, endPoint y: 360, distance: 926.2
click at [994, 136] on button "列印" at bounding box center [998, 138] width 49 height 28
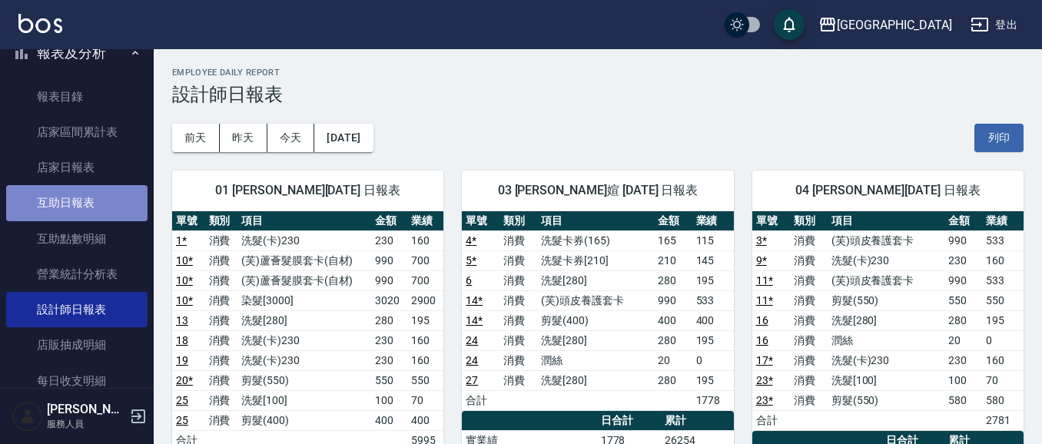
click at [86, 210] on link "互助日報表" at bounding box center [76, 202] width 141 height 35
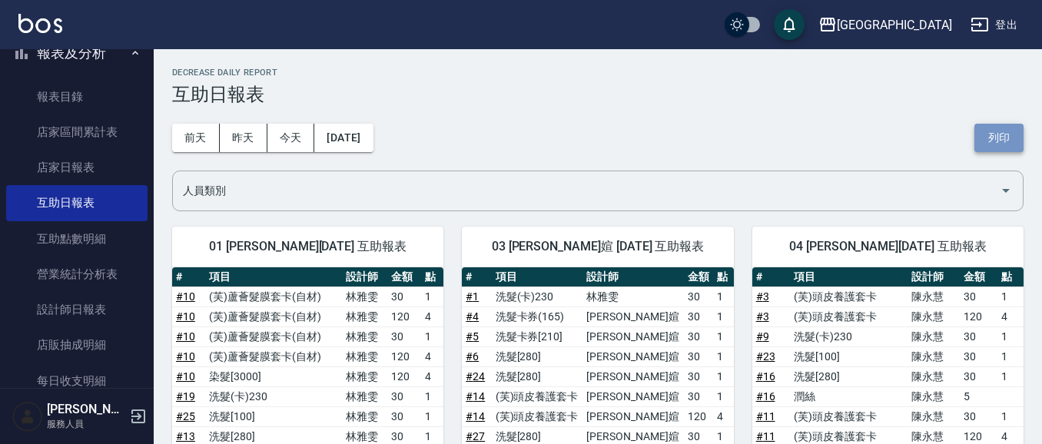
click at [1008, 139] on button "列印" at bounding box center [998, 138] width 49 height 28
